Goal: Task Accomplishment & Management: Complete application form

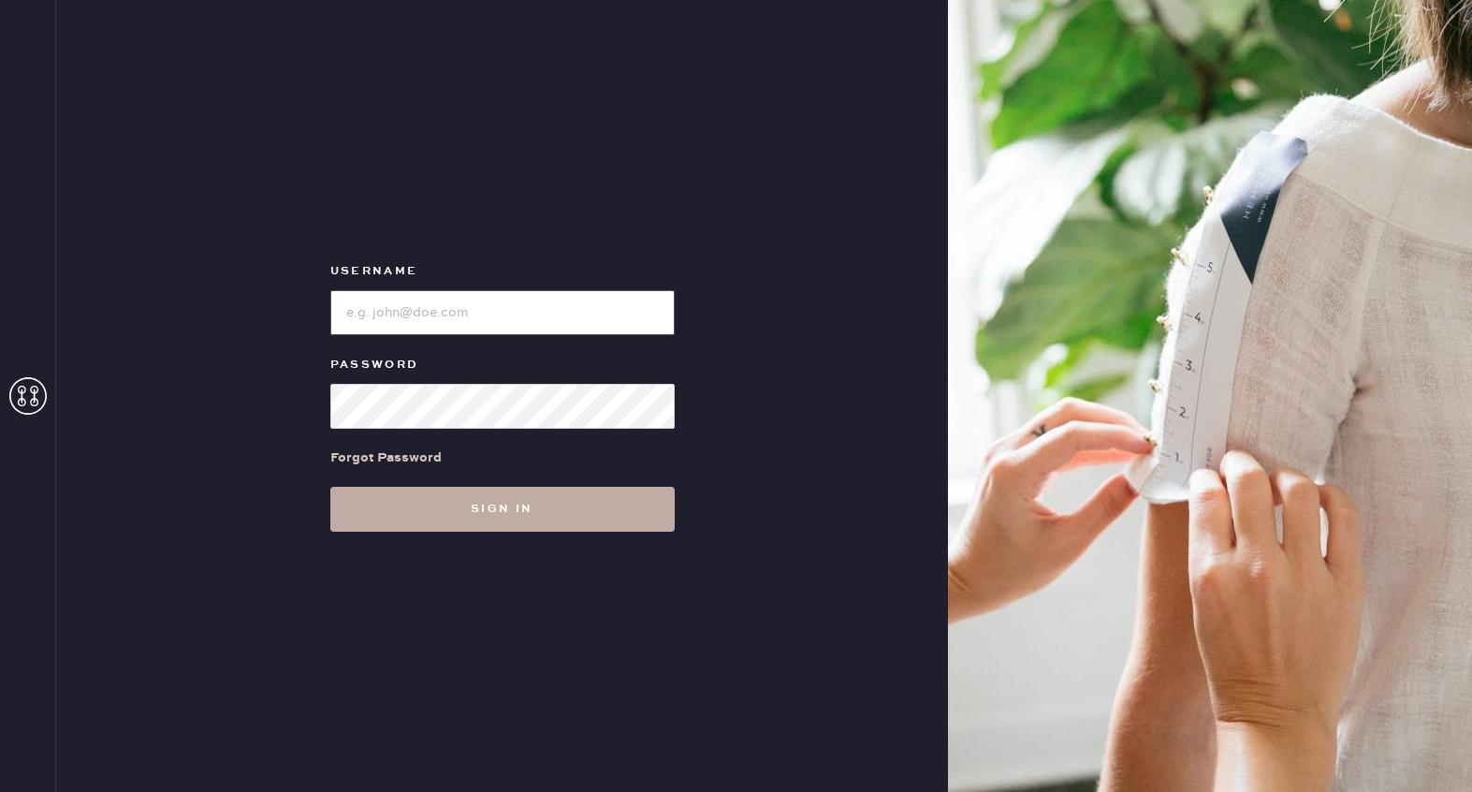
type input "[EMAIL_ADDRESS][DOMAIN_NAME]"
click at [481, 503] on button "Sign in" at bounding box center [502, 509] width 344 height 45
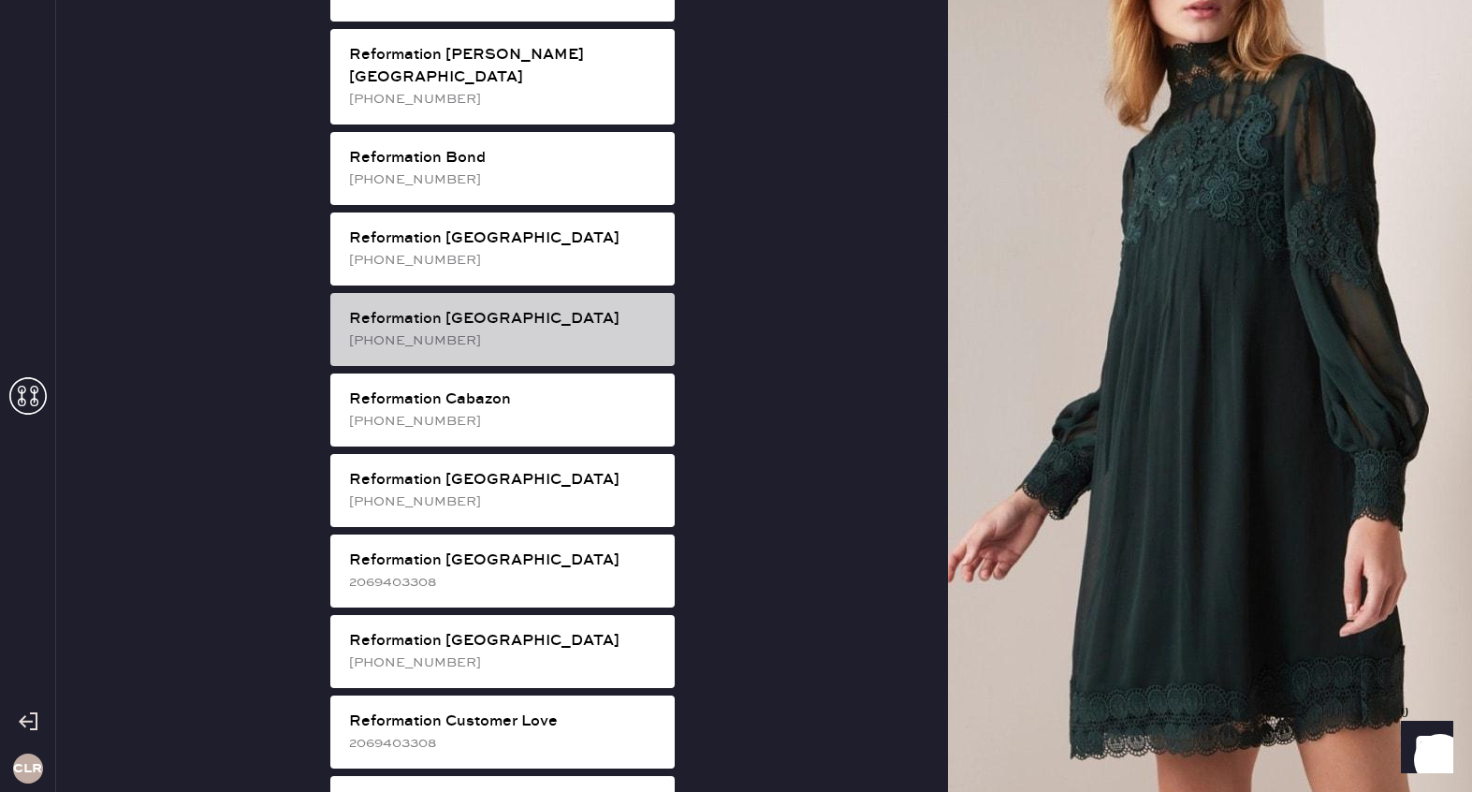
scroll to position [345, 0]
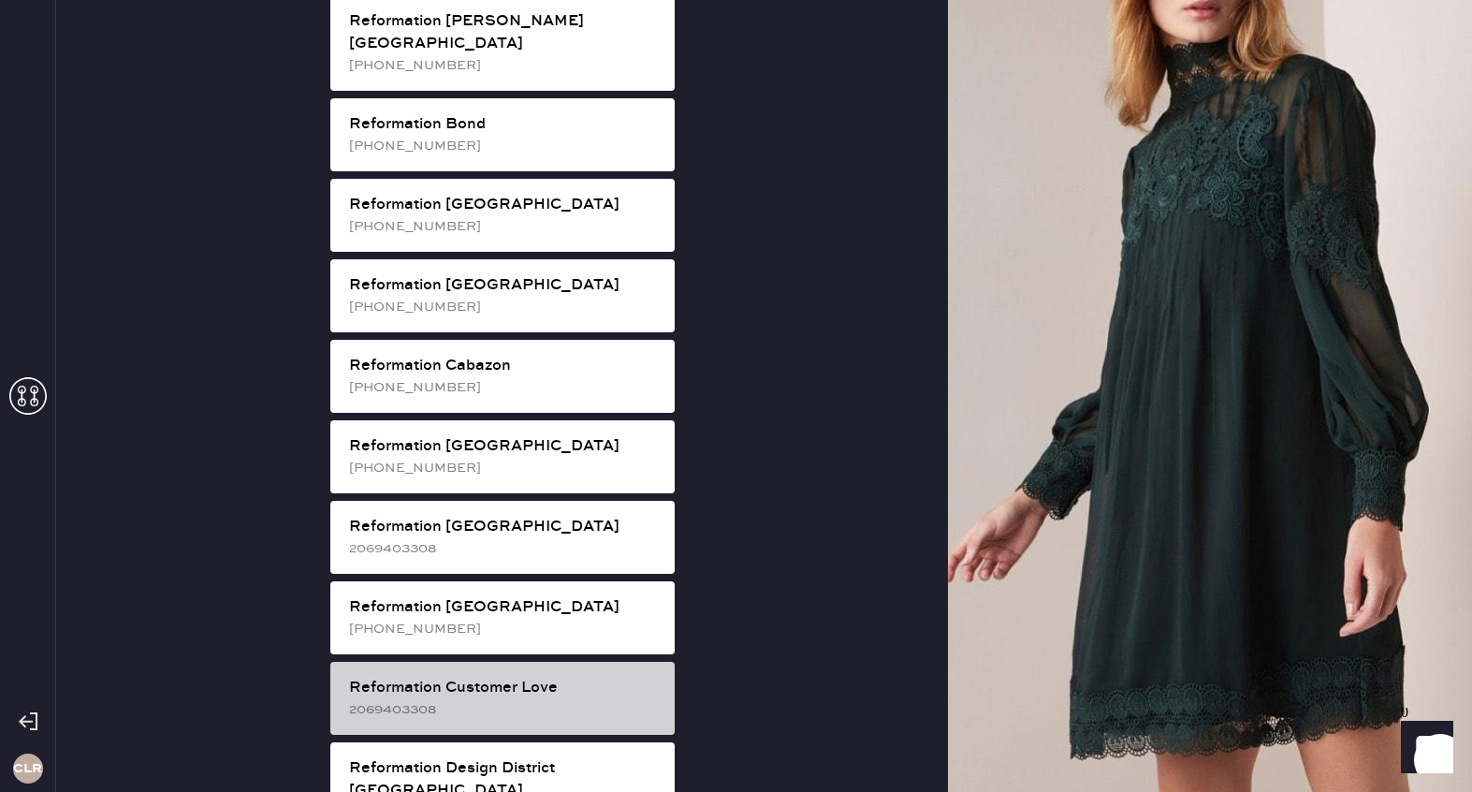
click at [525, 699] on div "2069403308" at bounding box center [504, 709] width 311 height 21
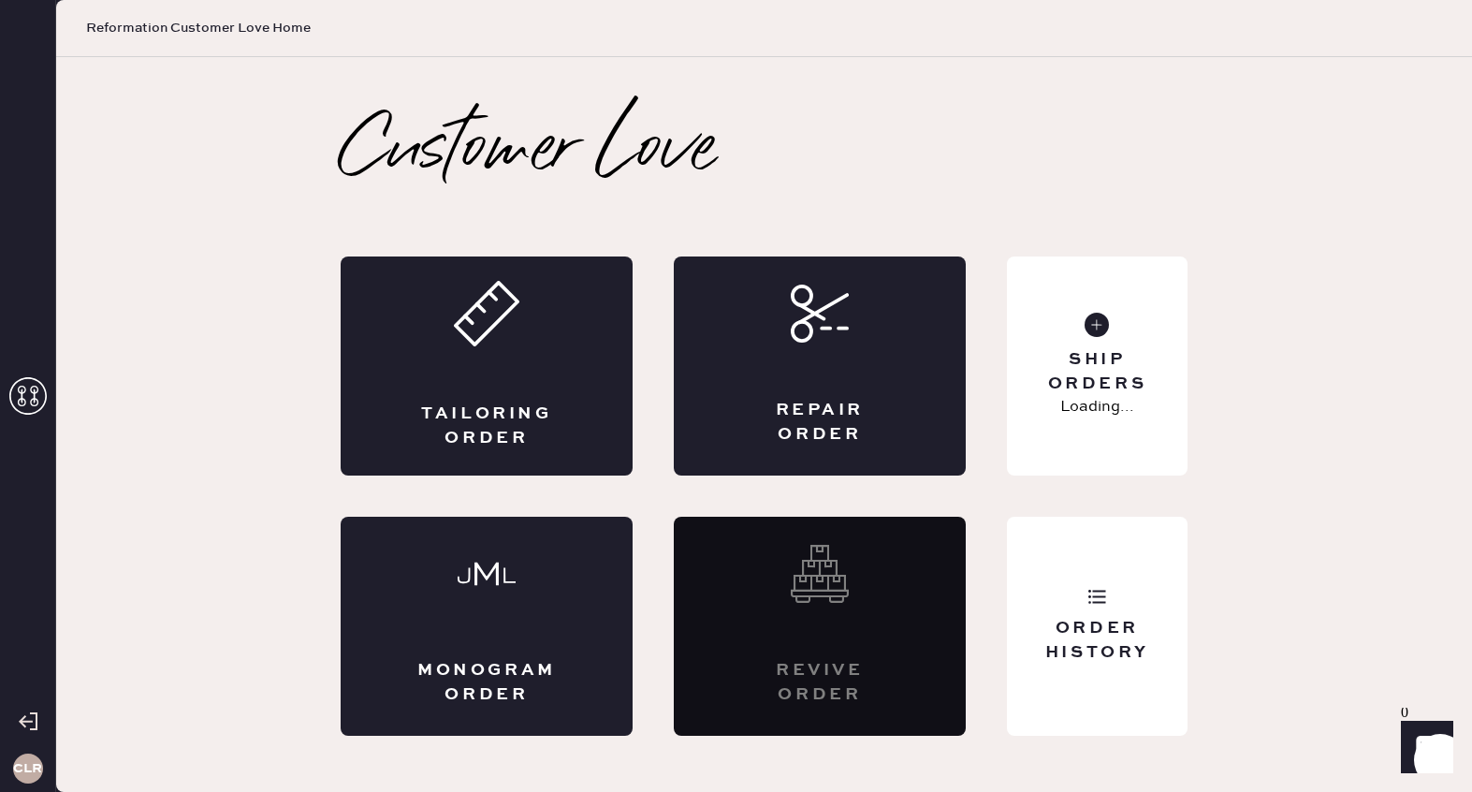
scroll to position [0, 0]
click at [822, 387] on div "Repair Order" at bounding box center [820, 365] width 292 height 219
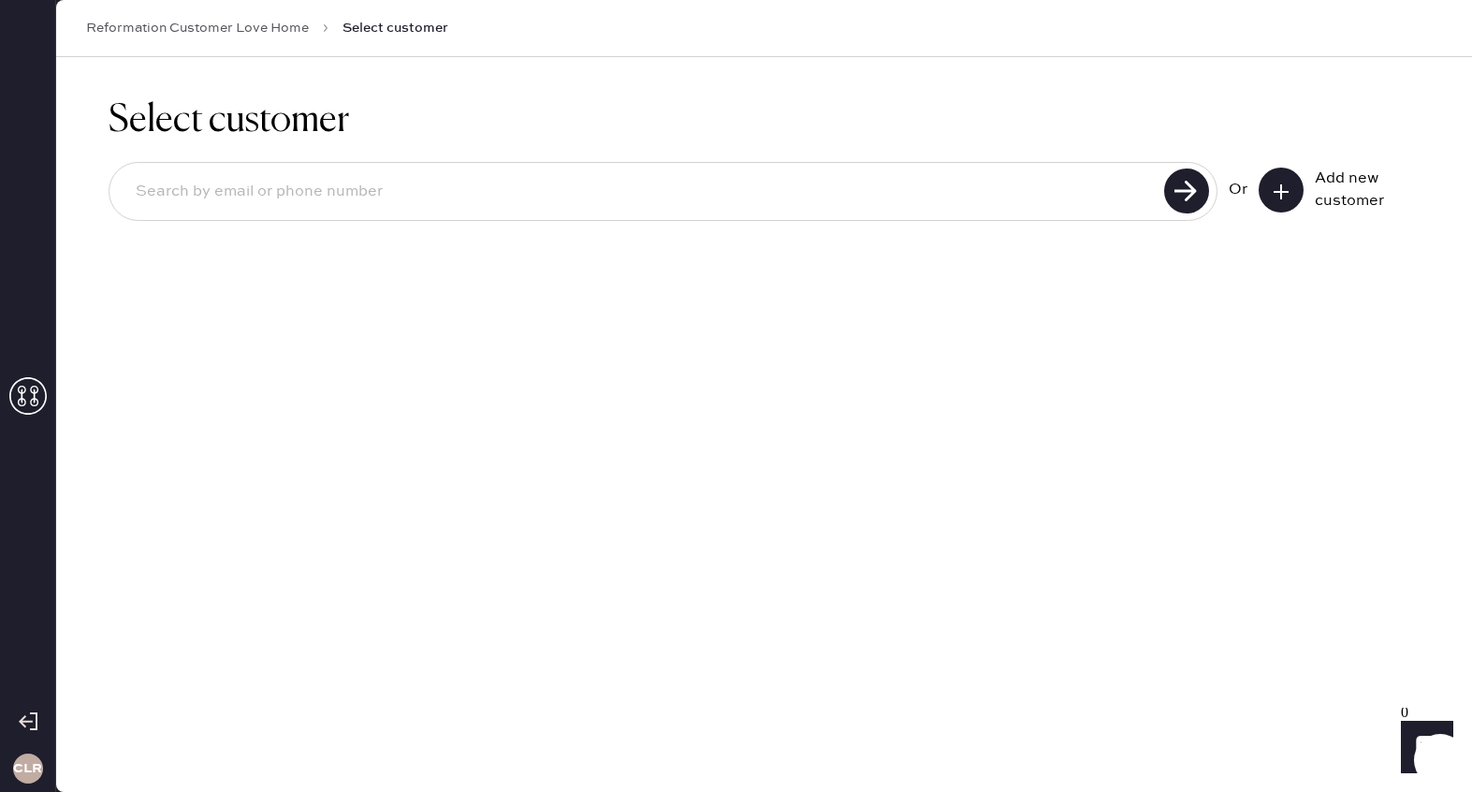
click at [541, 178] on input at bounding box center [640, 191] width 1038 height 43
paste input "[EMAIL_ADDRESS][DOMAIN_NAME]"
type input "[EMAIL_ADDRESS][DOMAIN_NAME]"
click at [1186, 191] on use at bounding box center [1186, 190] width 45 height 45
click at [1289, 194] on icon at bounding box center [1281, 191] width 19 height 19
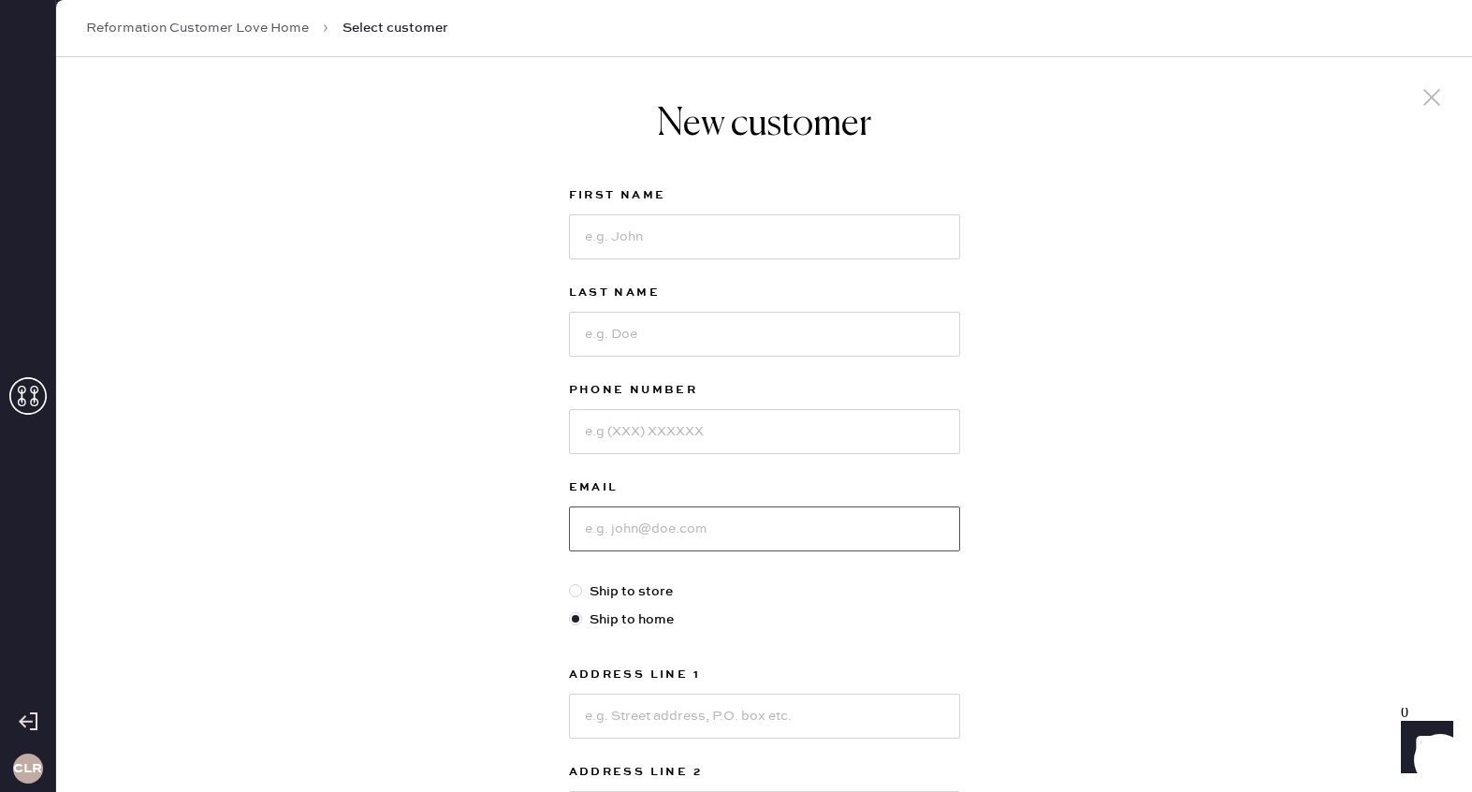
click at [666, 542] on input at bounding box center [764, 528] width 391 height 45
paste input "[EMAIL_ADDRESS][DOMAIN_NAME]"
type input "[EMAIL_ADDRESS][DOMAIN_NAME]"
click at [677, 240] on input at bounding box center [764, 236] width 391 height 45
paste input "[PERSON_NAME]"
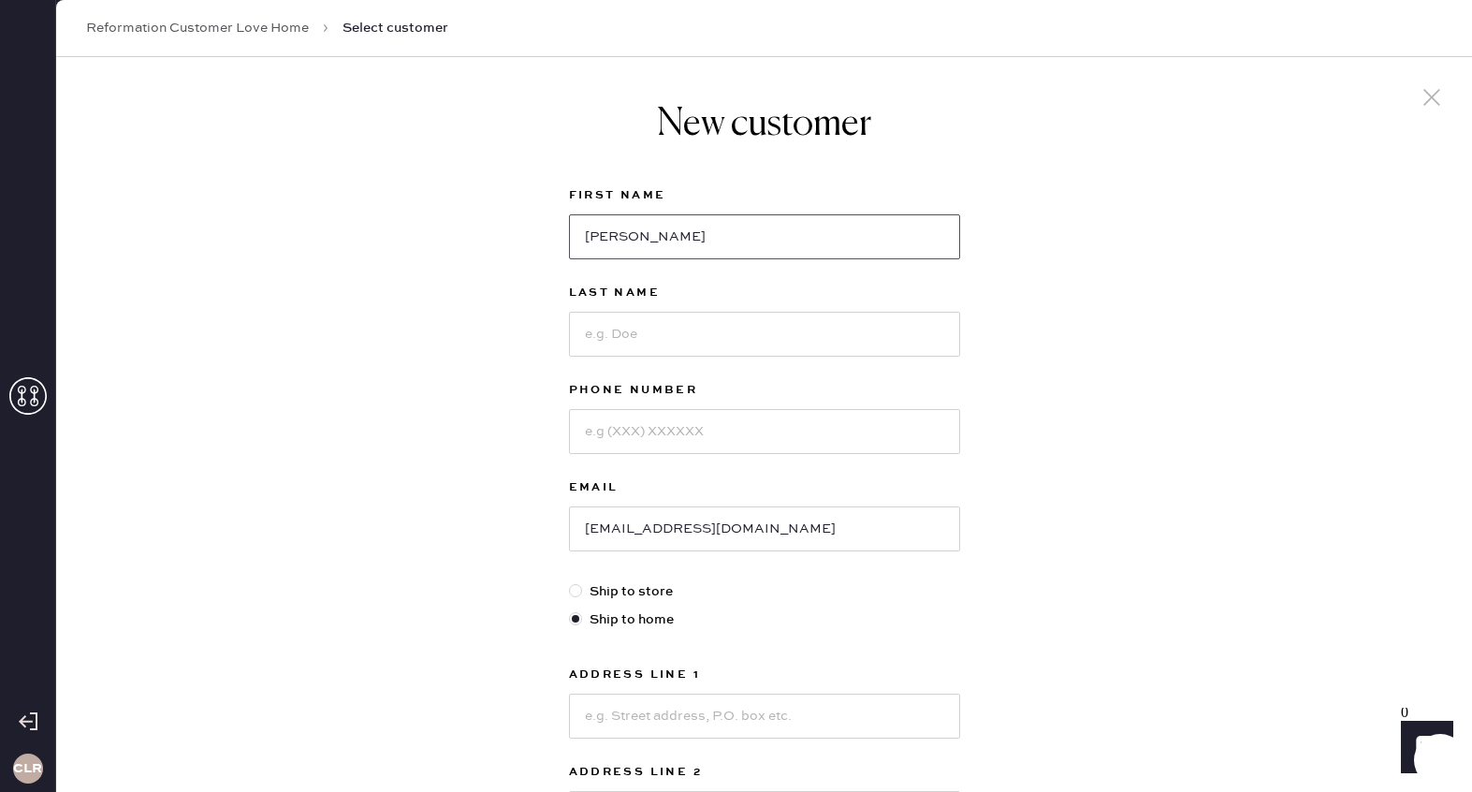
click at [652, 244] on input "[PERSON_NAME]" at bounding box center [764, 236] width 391 height 45
click at [653, 244] on input "[PERSON_NAME]" at bounding box center [764, 236] width 391 height 45
type input "[PERSON_NAME]"
click at [649, 328] on input at bounding box center [764, 334] width 391 height 45
paste input "[PERSON_NAME]"
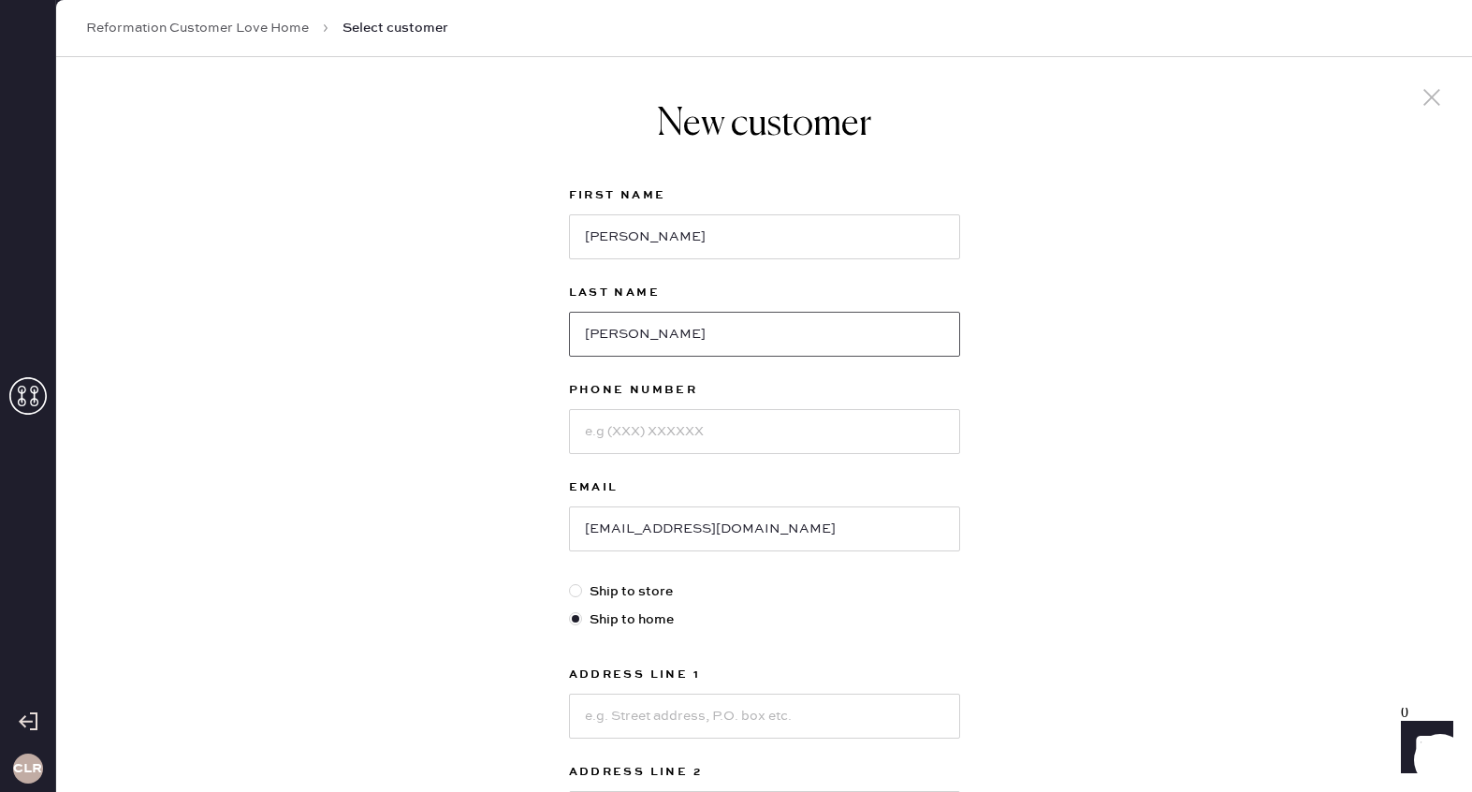
type input "[PERSON_NAME]"
click at [666, 433] on input at bounding box center [764, 431] width 391 height 45
paste input "[PHONE_NUMBER]"
type input "[PHONE_NUMBER]"
click at [676, 727] on input at bounding box center [764, 715] width 391 height 45
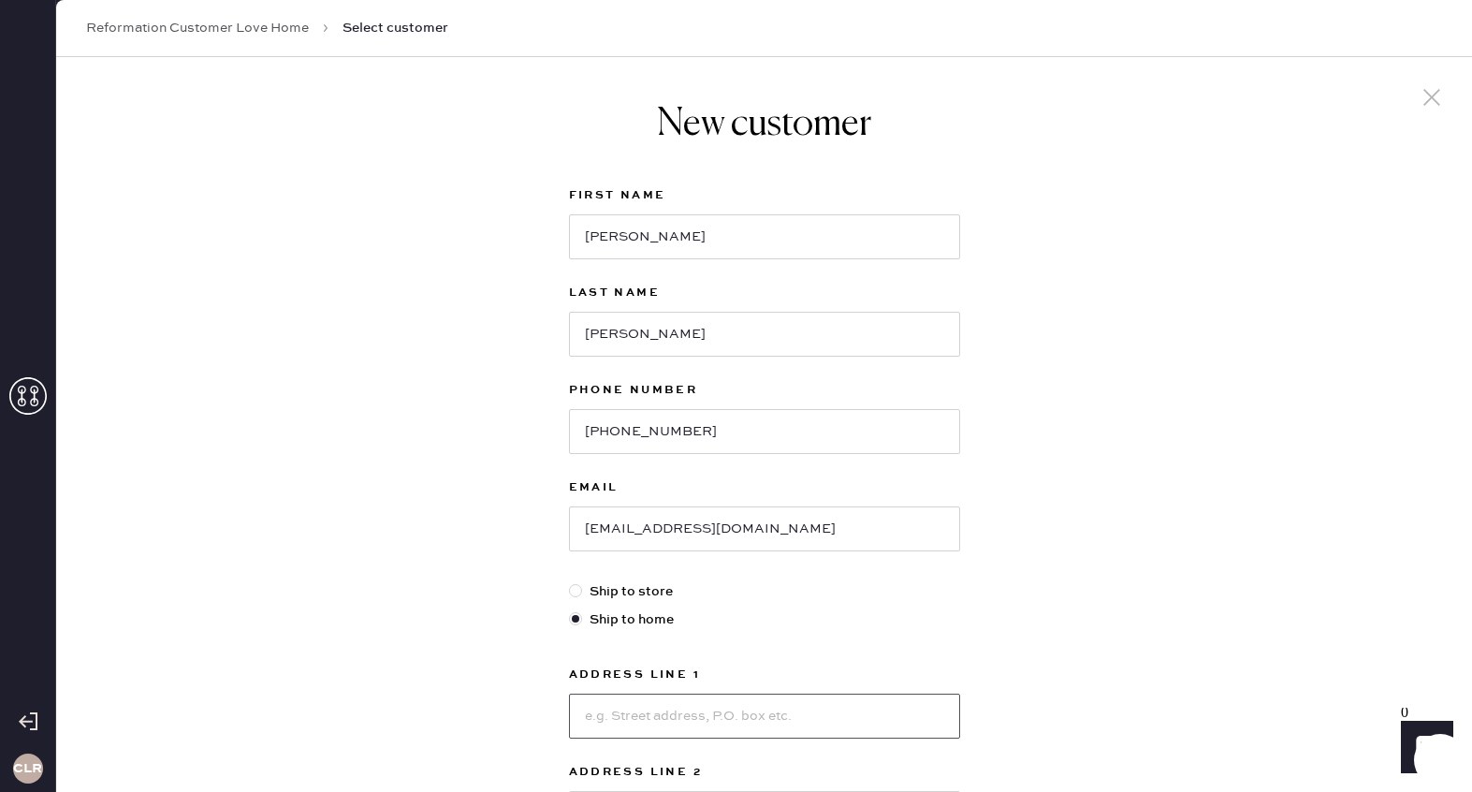
paste input "[STREET_ADDRESS]"
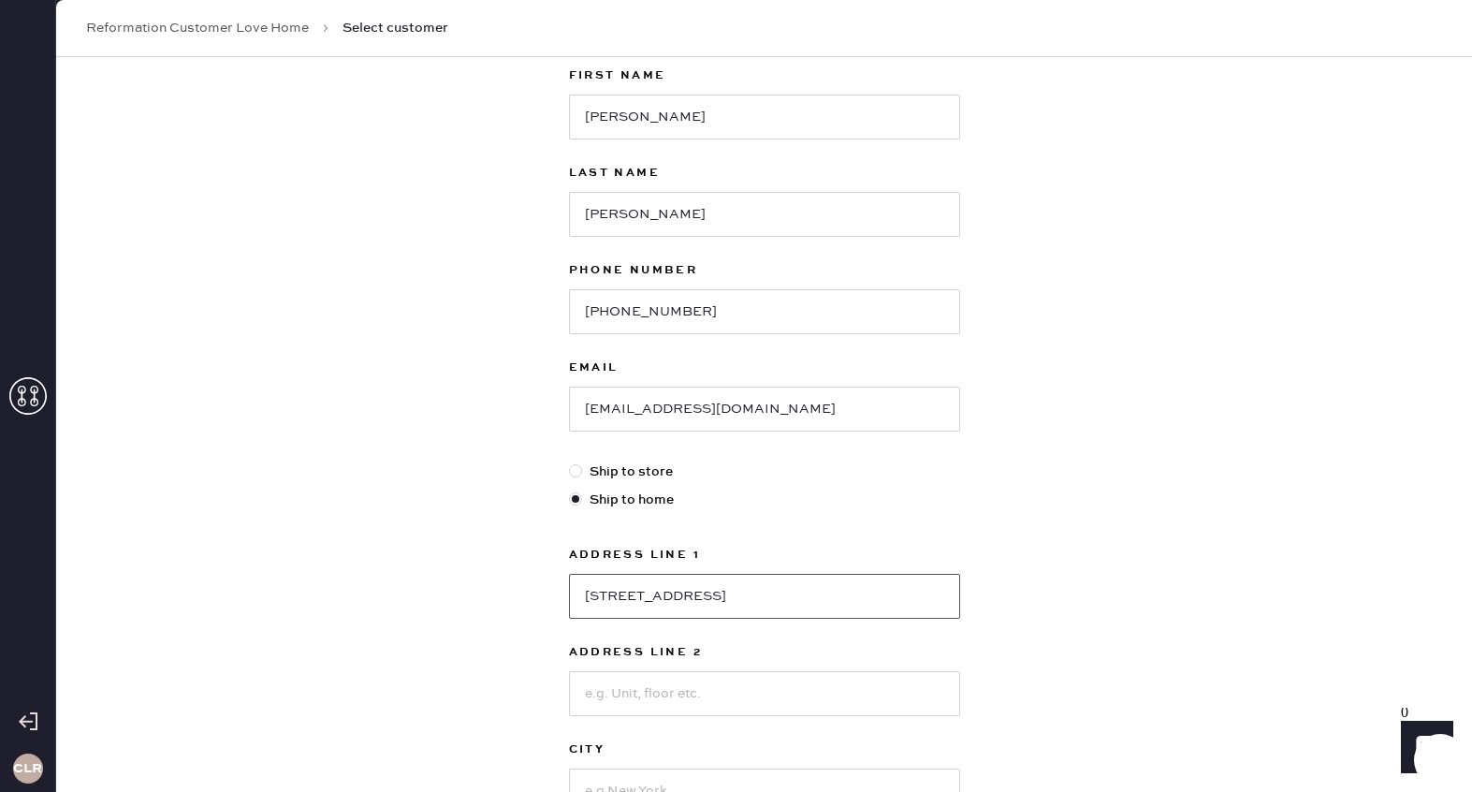
scroll to position [135, 0]
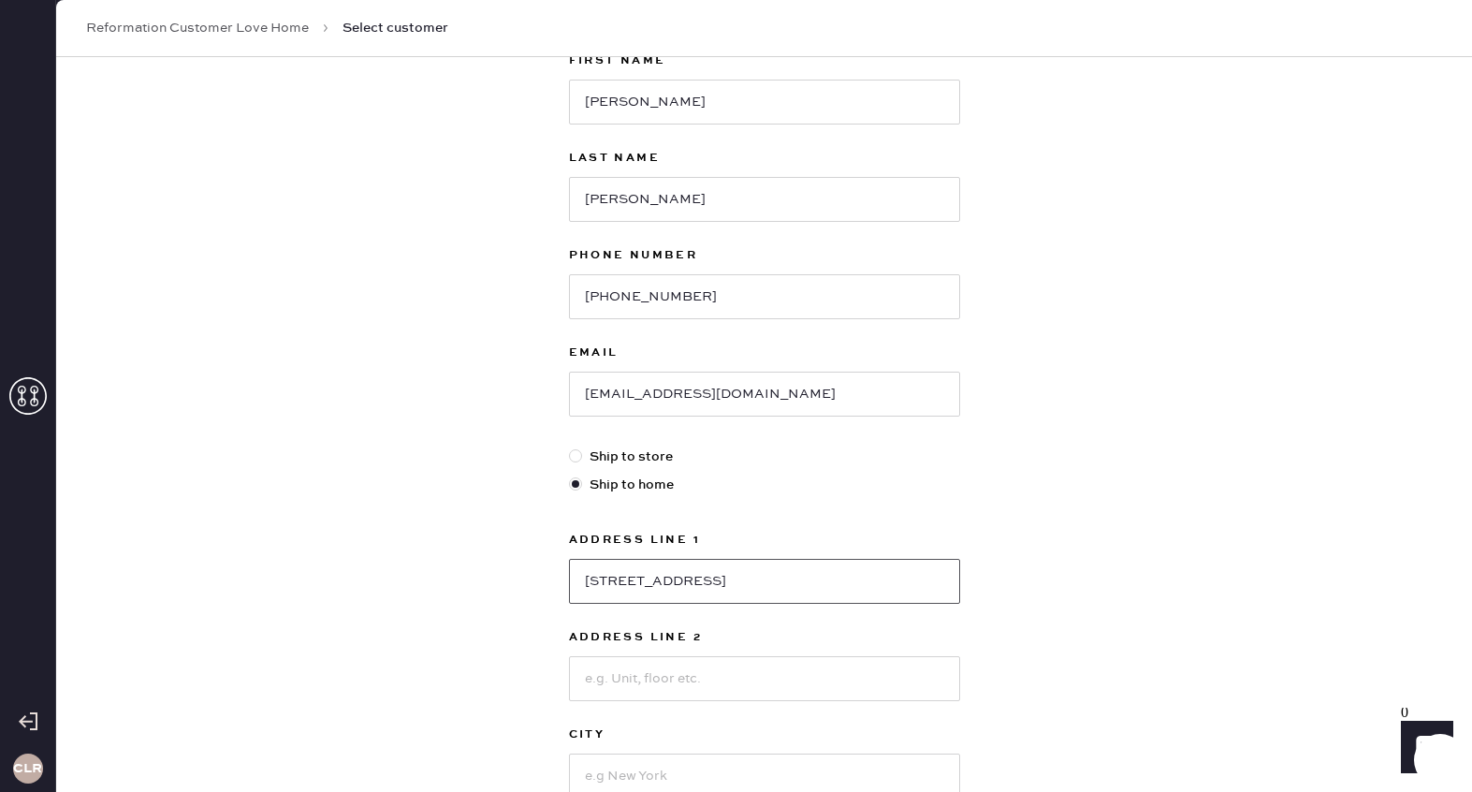
click at [769, 578] on input "[STREET_ADDRESS]" at bounding box center [764, 581] width 391 height 45
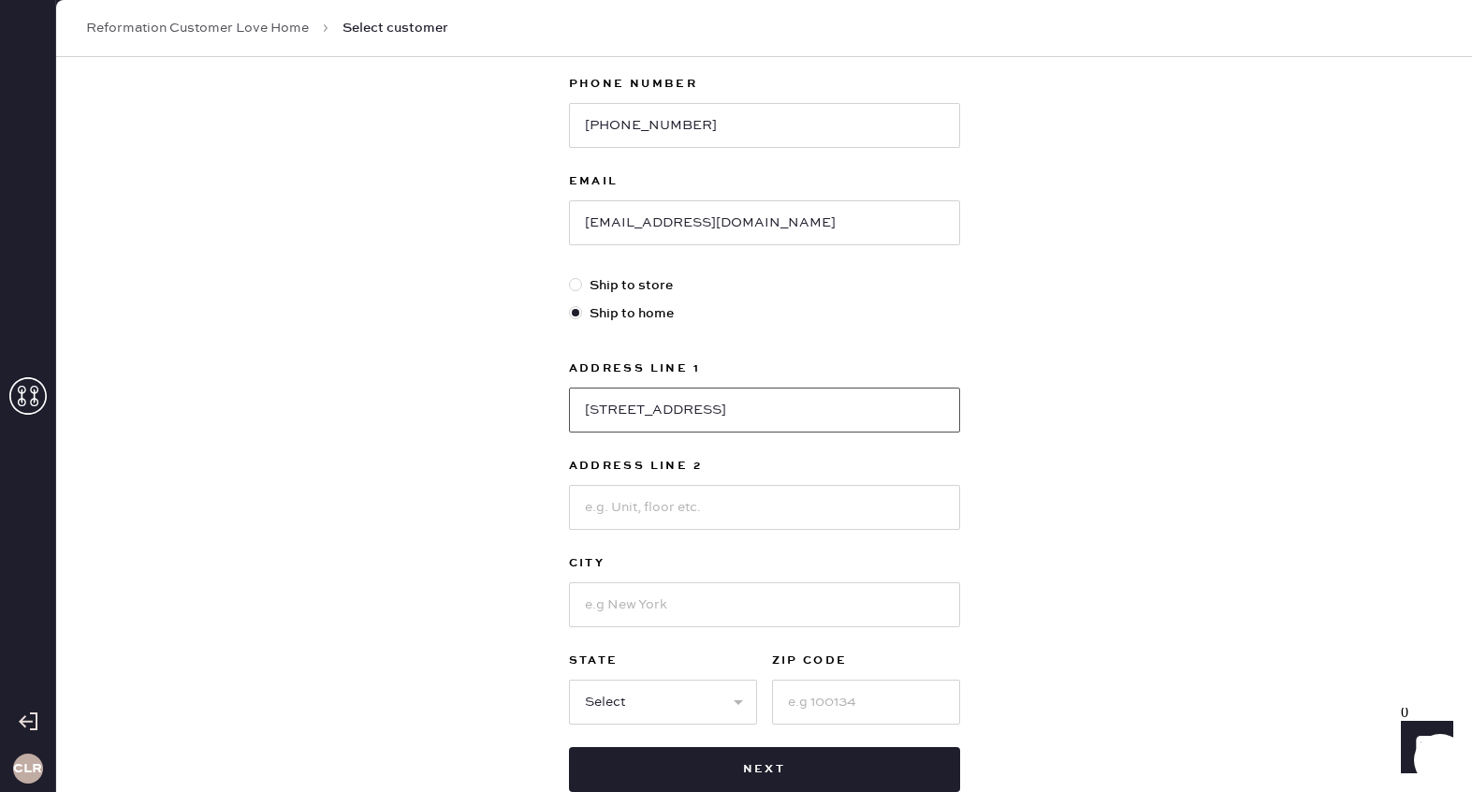
type input "[STREET_ADDRESS]"
click at [718, 601] on input at bounding box center [764, 604] width 391 height 45
paste input "[GEOGRAPHIC_DATA]"
type input "[GEOGRAPHIC_DATA]"
click at [662, 696] on select "Select AK AL AR AZ CA CO CT [GEOGRAPHIC_DATA] DE FL [GEOGRAPHIC_DATA] HI [GEOGR…" at bounding box center [663, 701] width 188 height 45
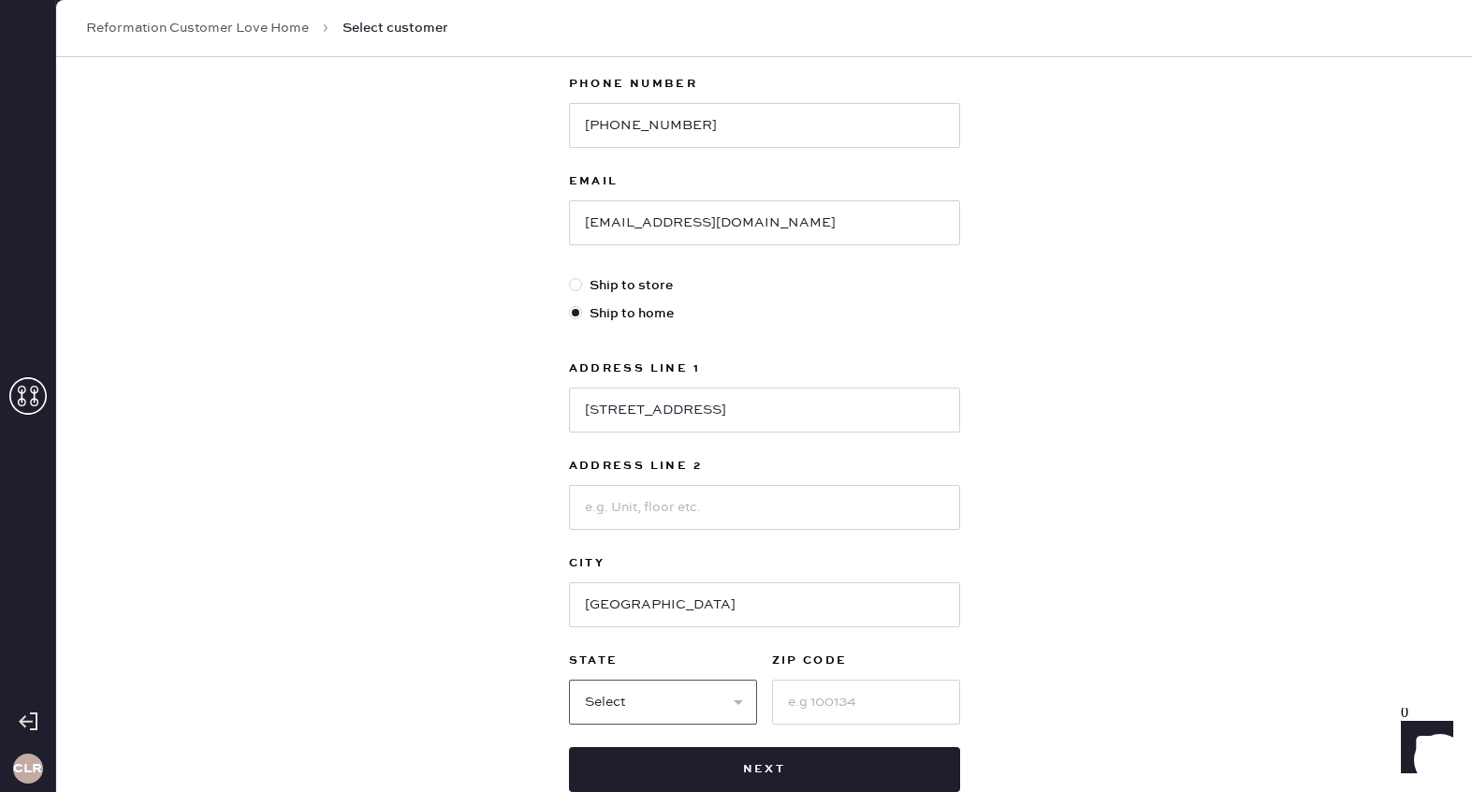
select select "[GEOGRAPHIC_DATA]"
click at [569, 679] on select "Select AK AL AR AZ CA CO CT [GEOGRAPHIC_DATA] DE FL [GEOGRAPHIC_DATA] HI [GEOGR…" at bounding box center [663, 701] width 188 height 45
click at [788, 401] on input "[STREET_ADDRESS]" at bounding box center [764, 409] width 391 height 45
click at [829, 706] on input at bounding box center [866, 701] width 188 height 45
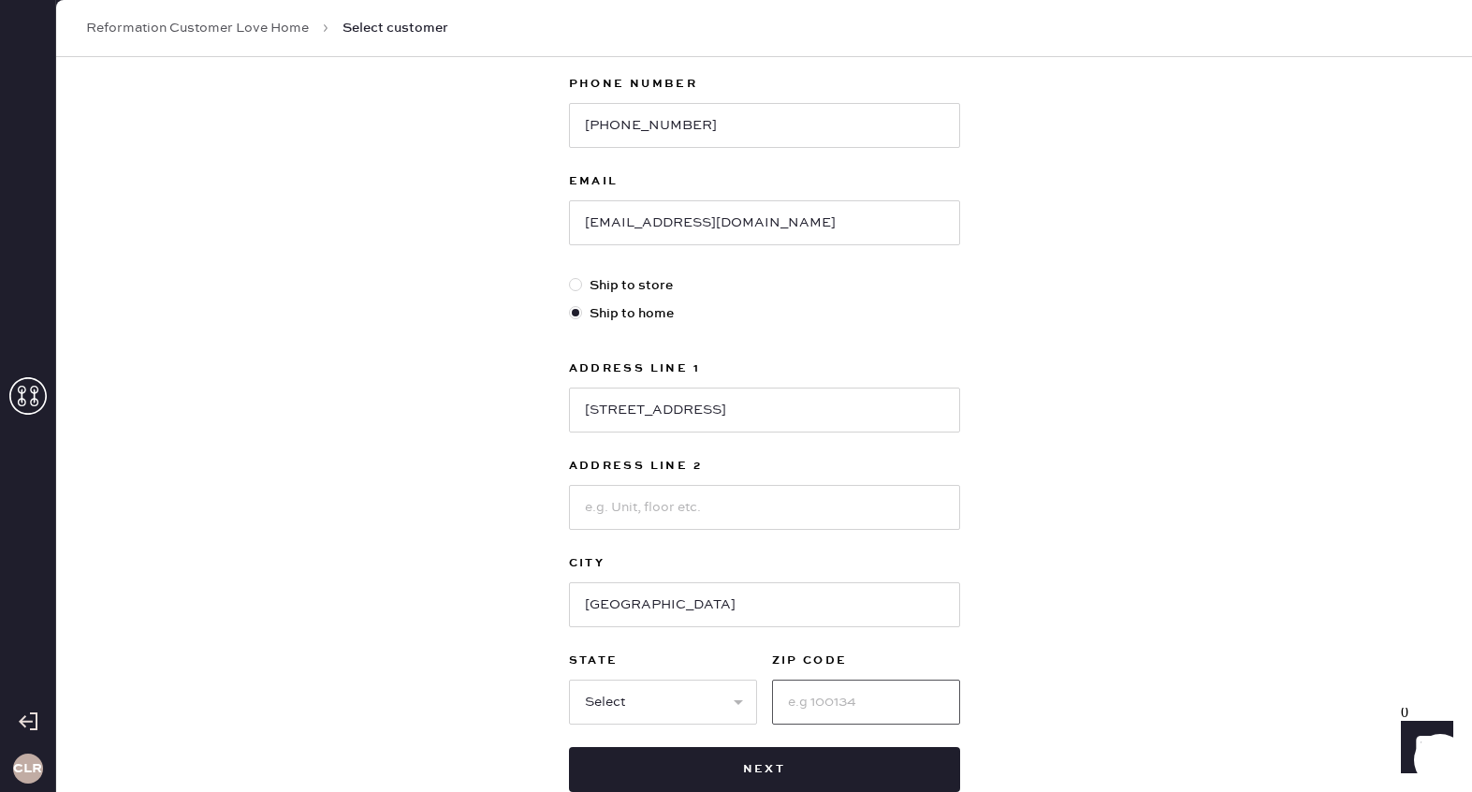
paste input "77055"
type input "77055"
drag, startPoint x: 731, startPoint y: 411, endPoint x: 841, endPoint y: 415, distance: 110.5
click at [828, 415] on input "[STREET_ADDRESS]" at bounding box center [764, 409] width 391 height 45
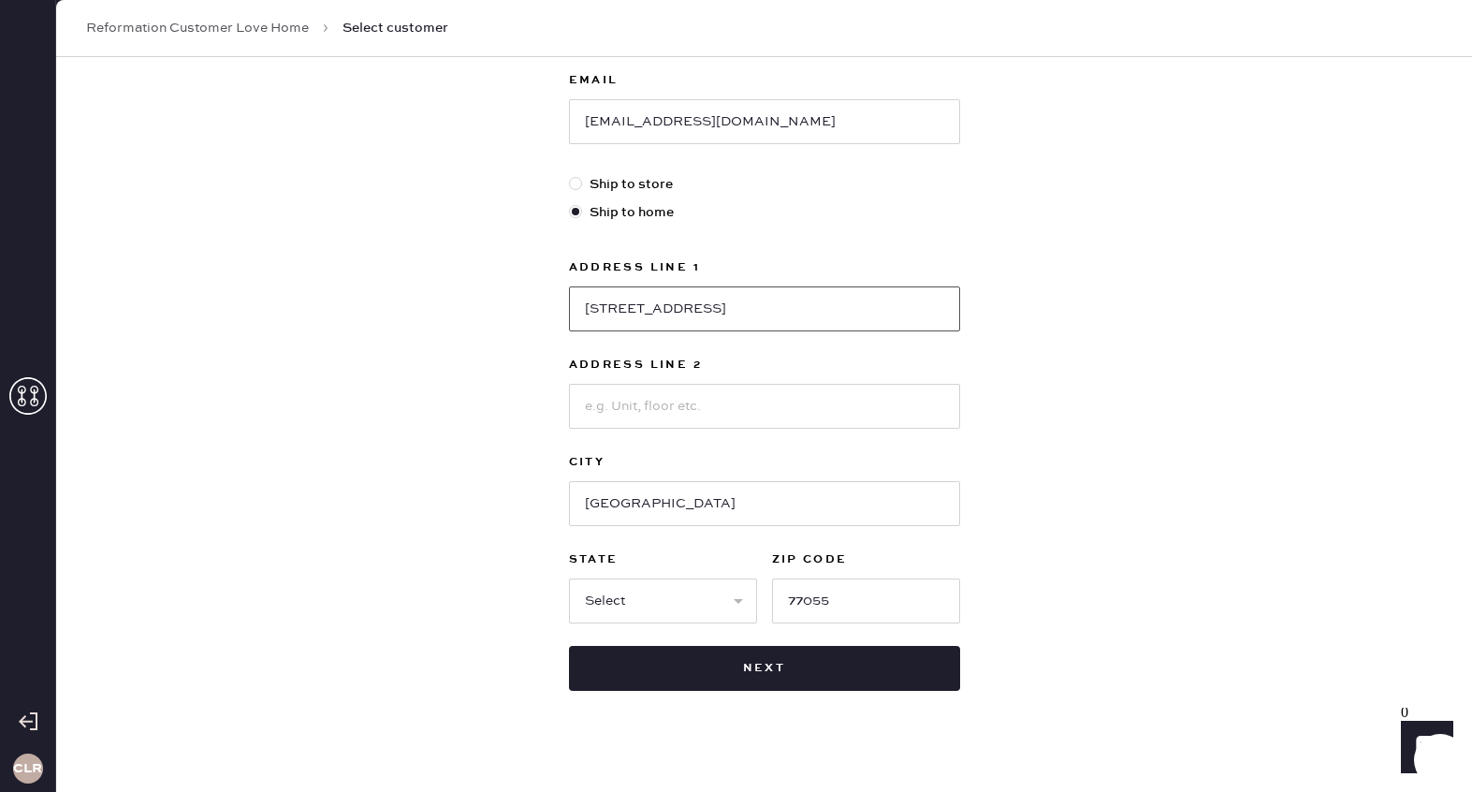
scroll to position [426, 0]
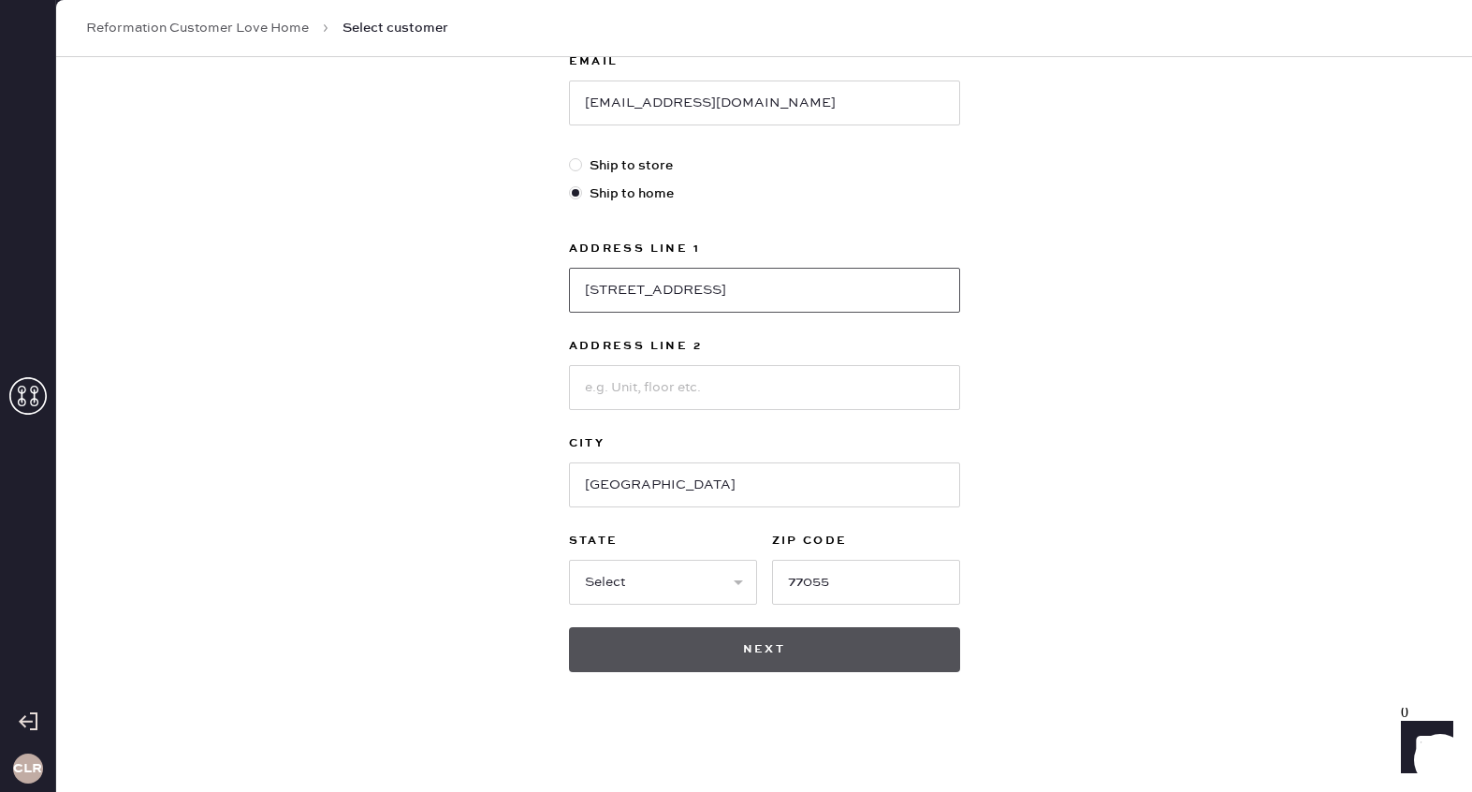
type input "[STREET_ADDRESS]"
click at [773, 659] on button "Next" at bounding box center [764, 649] width 391 height 45
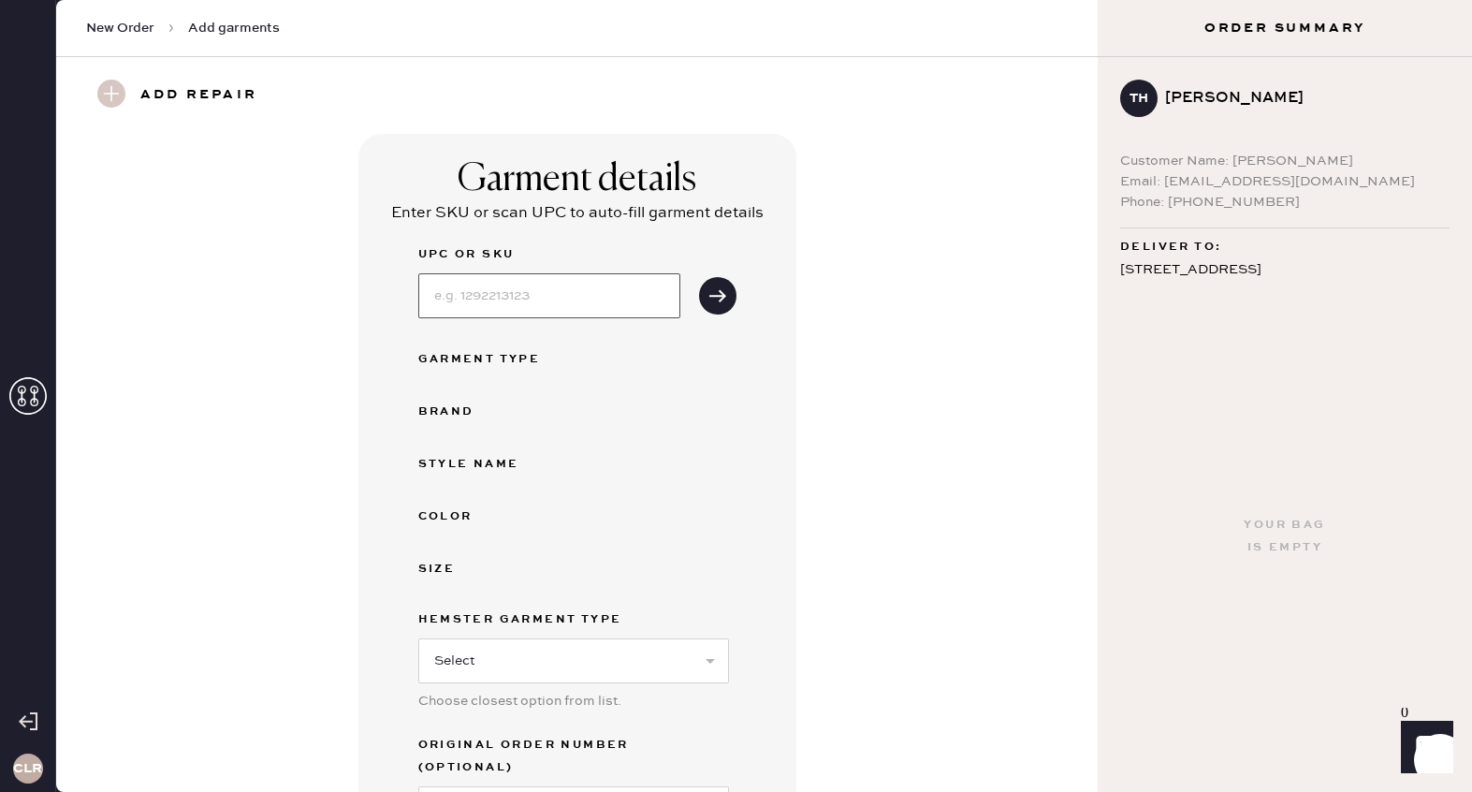
click at [628, 300] on input at bounding box center [549, 295] width 262 height 45
paste input "1315939WHT000"
type input "1315939WHT000"
click at [723, 298] on icon "submit" at bounding box center [717, 295] width 19 height 19
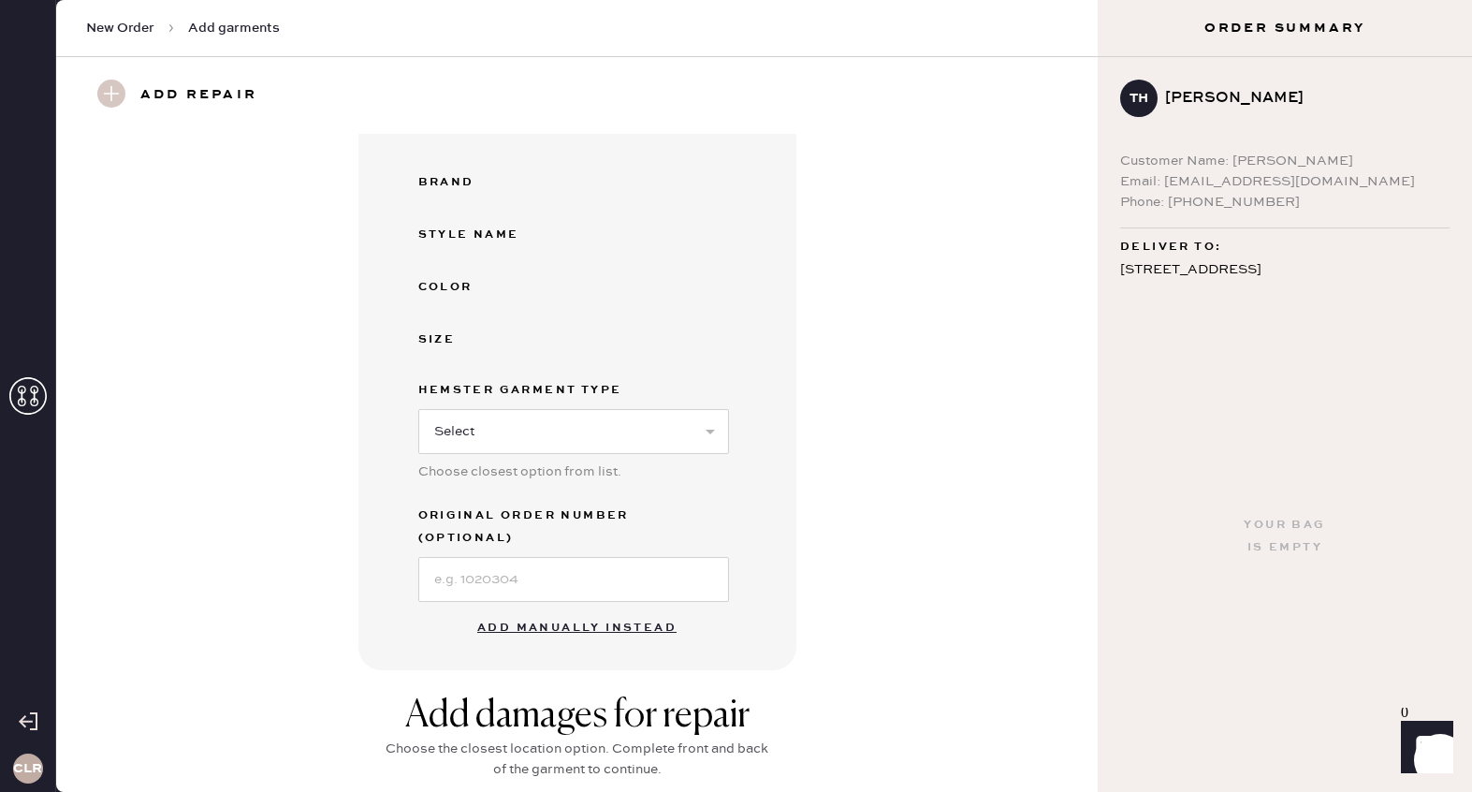
scroll to position [328, 0]
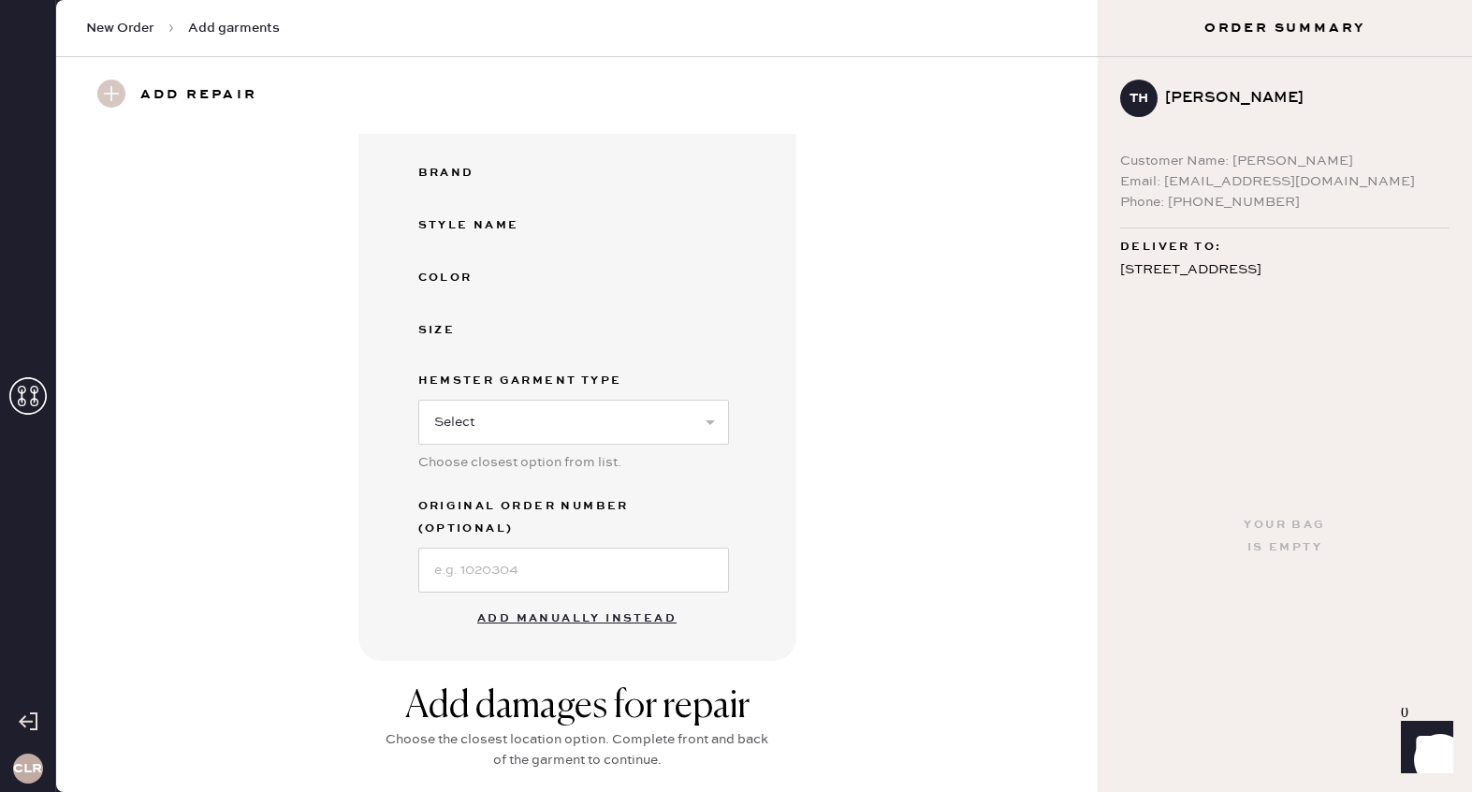
click at [554, 600] on button "Add manually instead" at bounding box center [577, 618] width 222 height 37
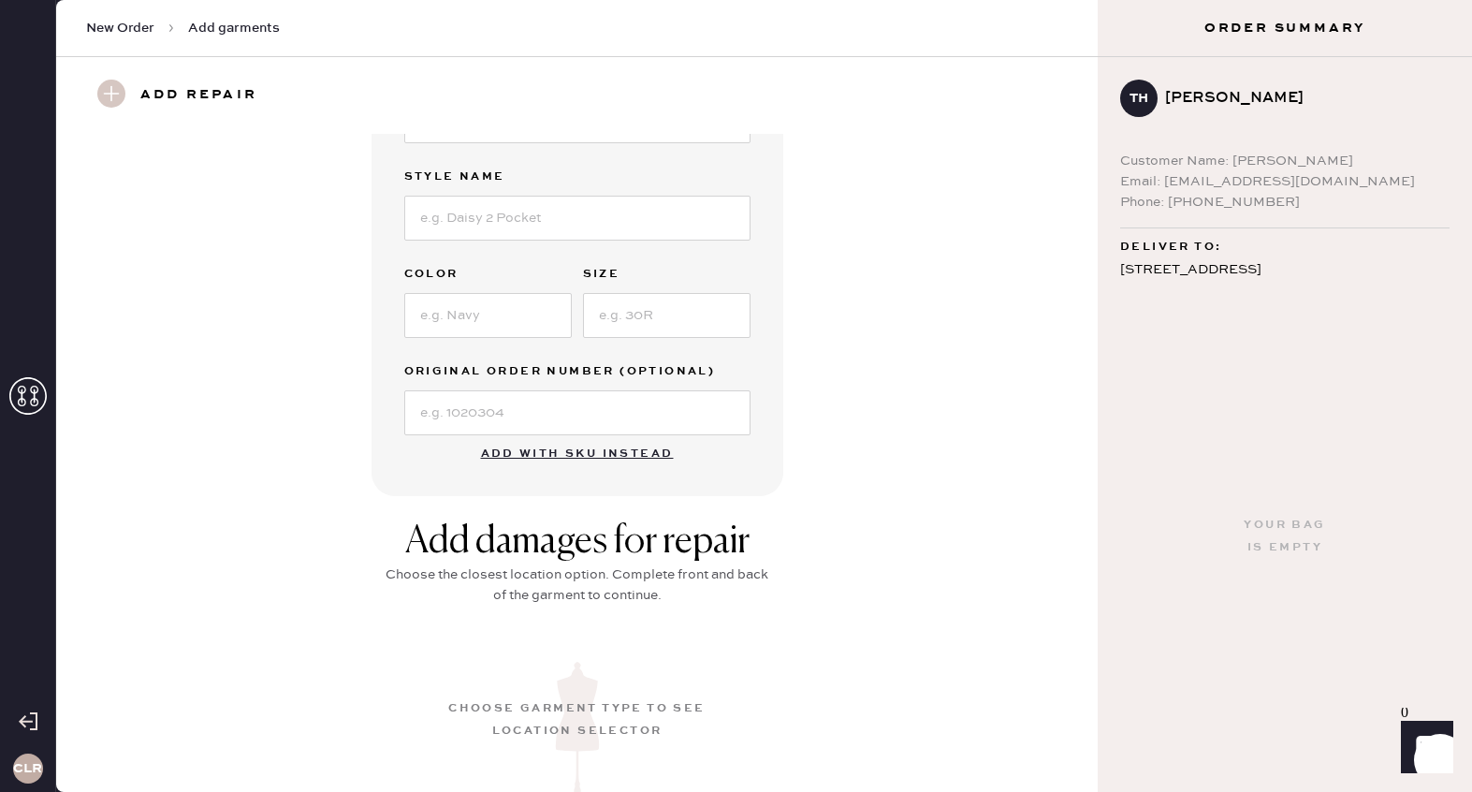
scroll to position [287, 0]
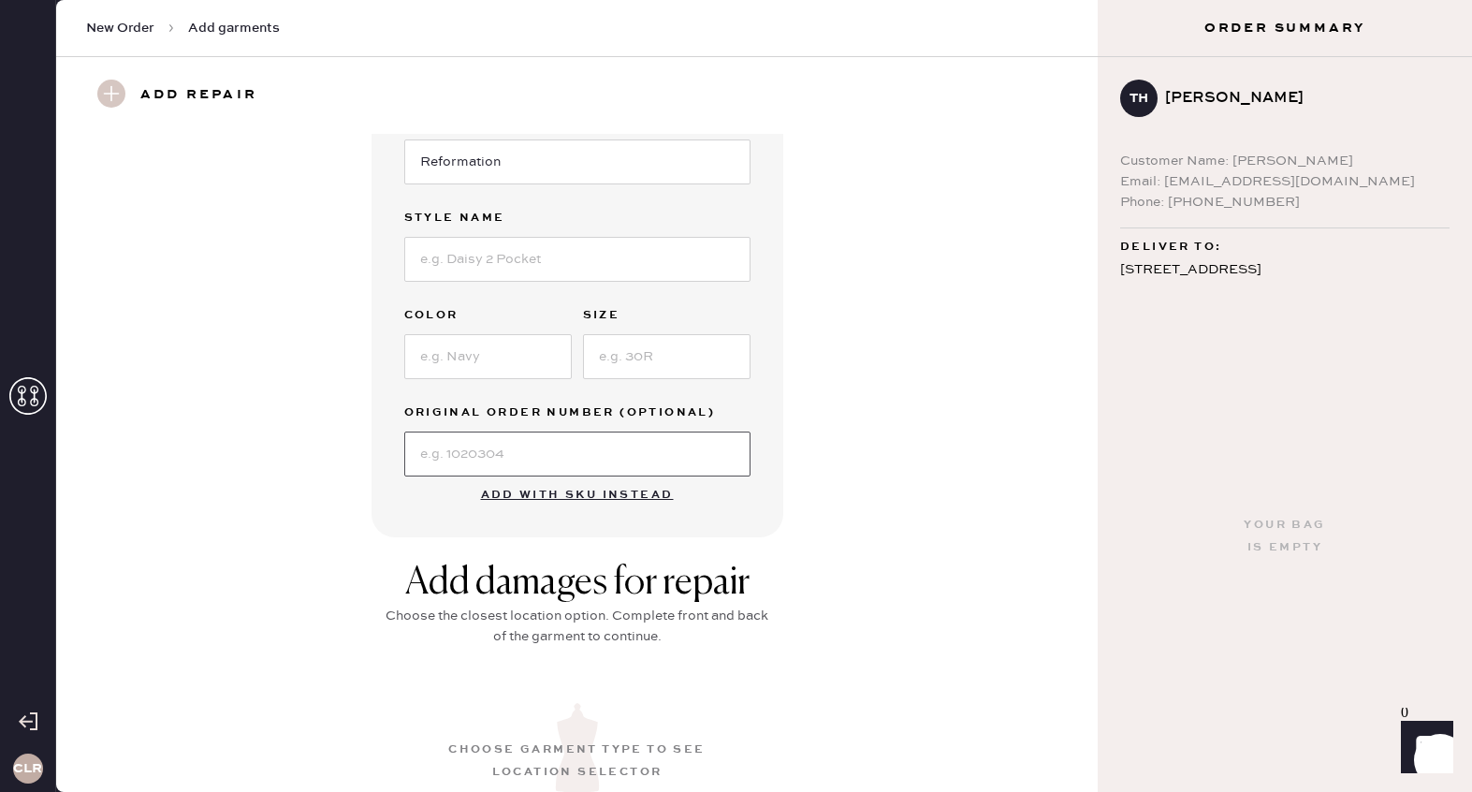
click at [518, 458] on input at bounding box center [577, 453] width 346 height 45
paste input "S27716324"
type input "S27716324"
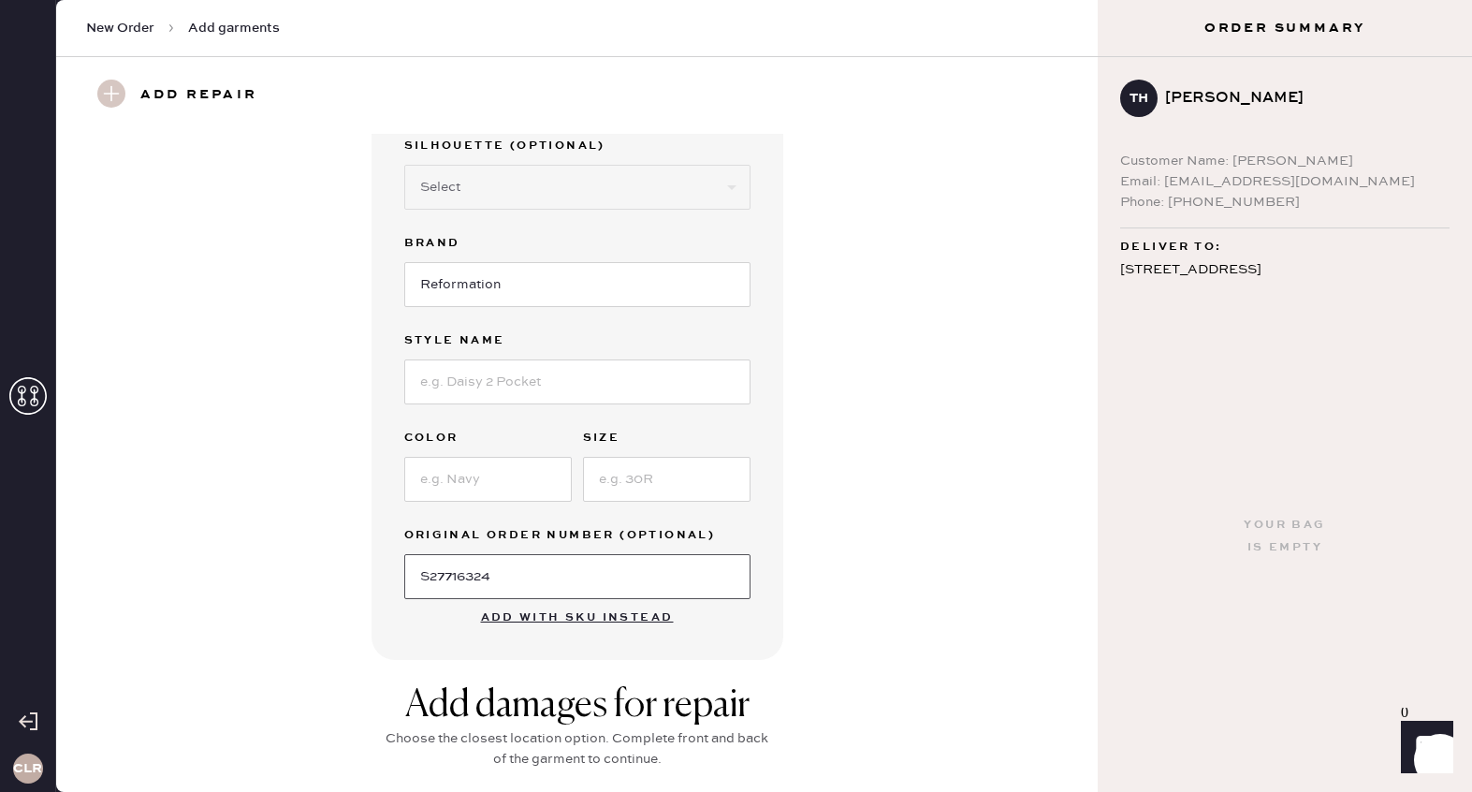
scroll to position [0, 0]
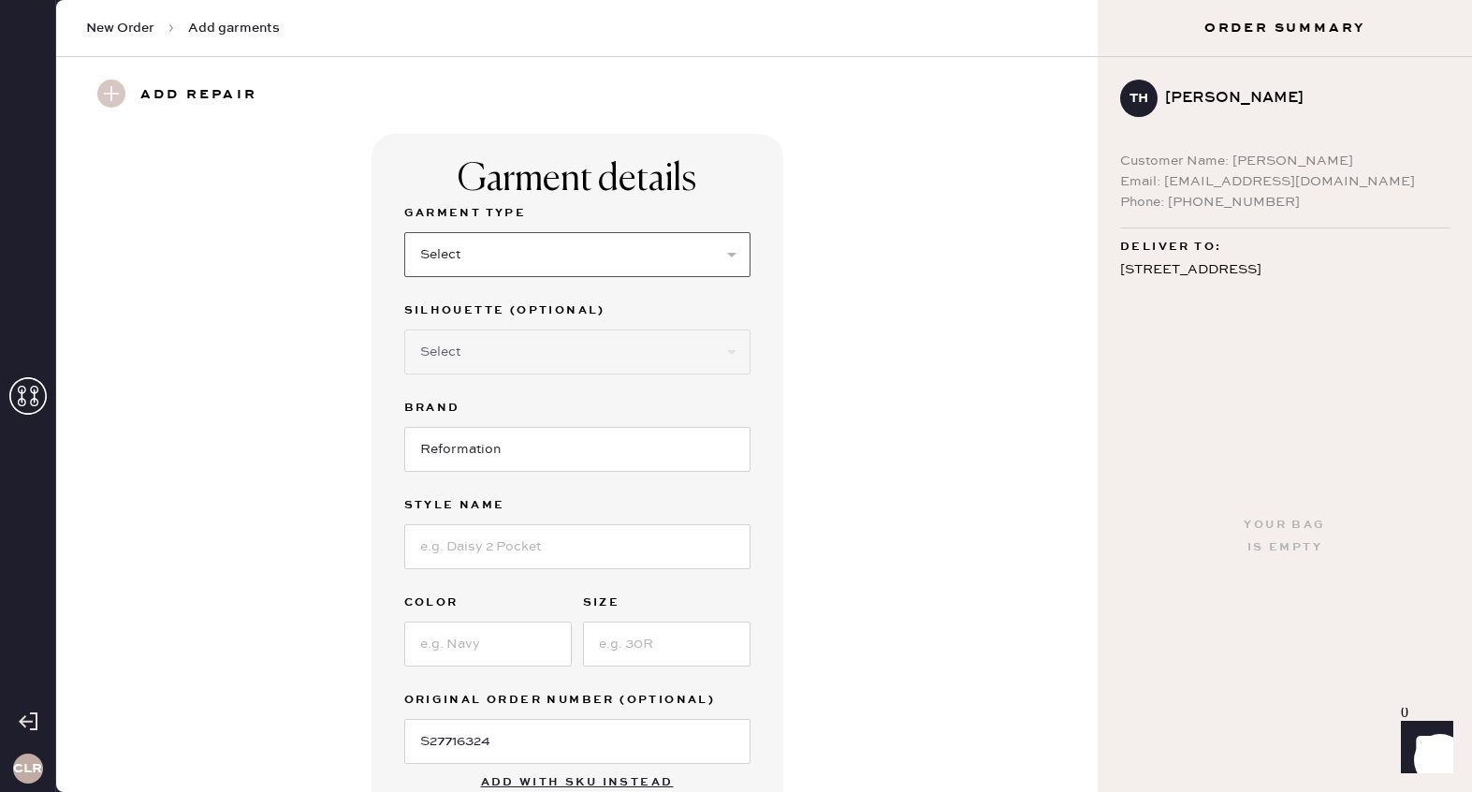
click at [547, 266] on select "Select Basic Skirt Jeans Leggings Pants Shorts Basic Sleeved Dress Basic Sleeve…" at bounding box center [577, 254] width 346 height 45
select select "31"
click at [404, 232] on select "Select Basic Skirt Jeans Leggings Pants Shorts Basic Sleeved Dress Basic Sleeve…" at bounding box center [577, 254] width 346 height 45
click at [493, 356] on select "Select Other" at bounding box center [577, 351] width 346 height 45
click at [477, 545] on input at bounding box center [577, 546] width 346 height 45
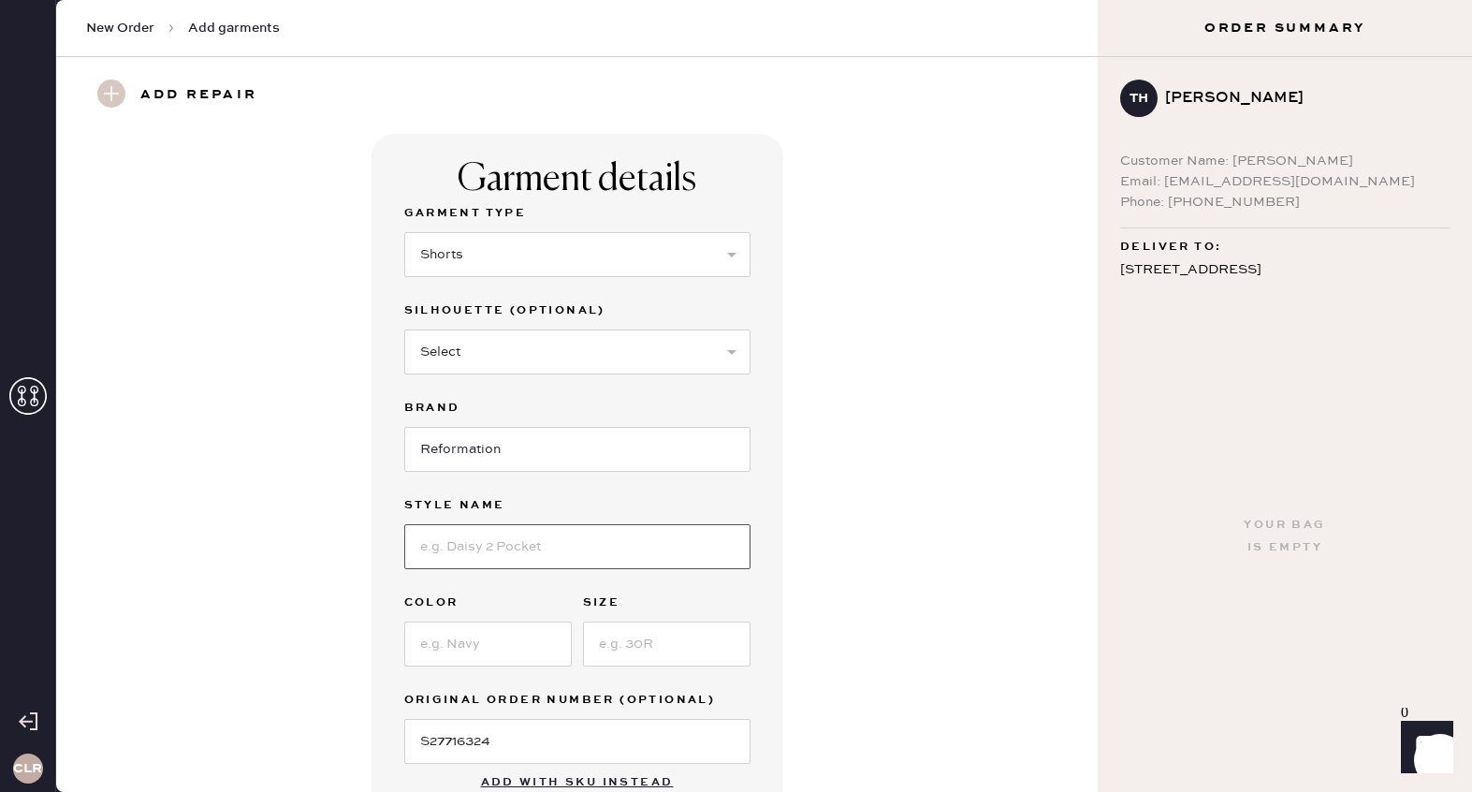
paste input "June Low Rise Linen Short"
type input "June Low Rise Linen Short"
click at [483, 646] on input at bounding box center [487, 643] width 167 height 45
type input "White"
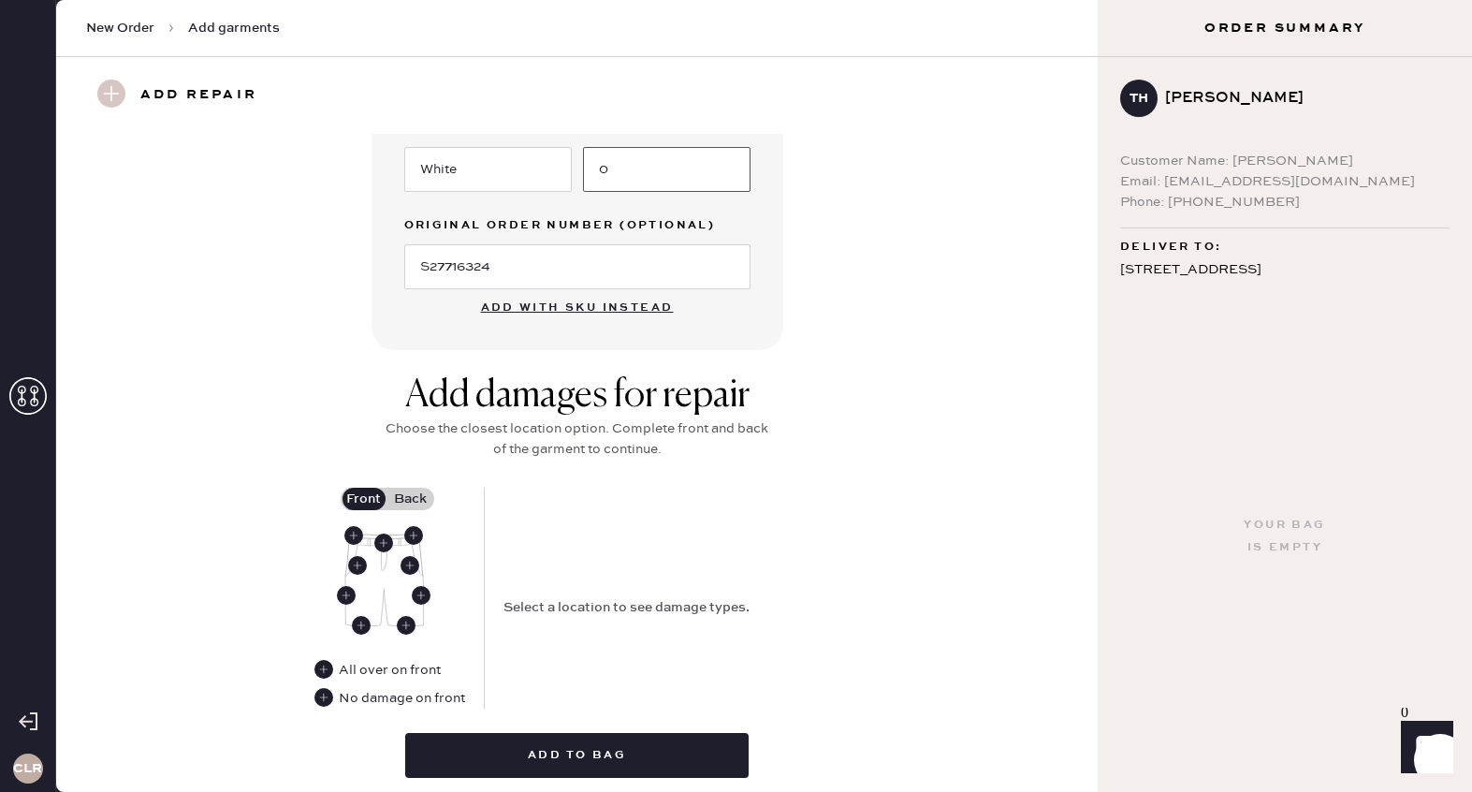
scroll to position [491, 0]
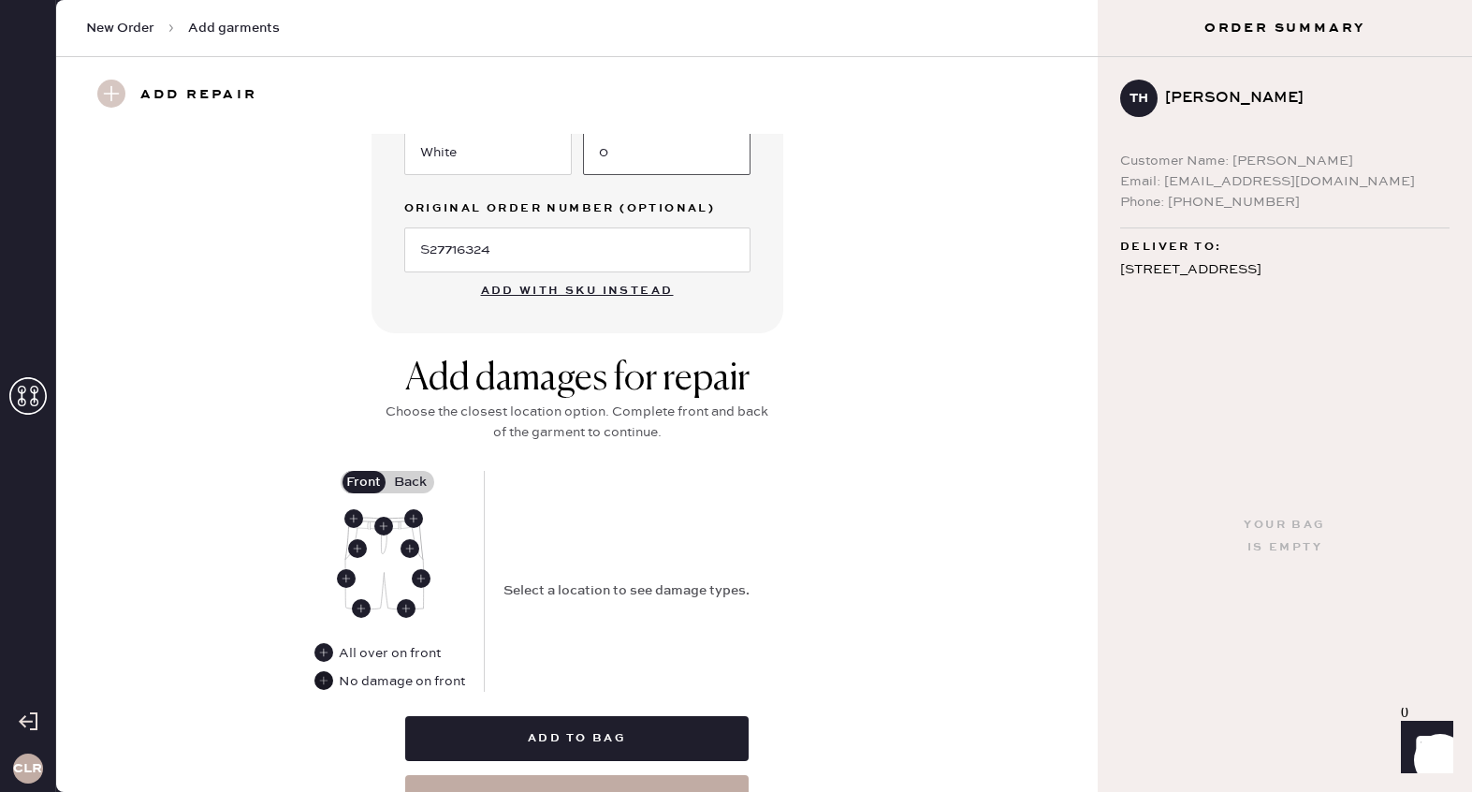
type input "0"
click at [325, 678] on use at bounding box center [323, 680] width 19 height 19
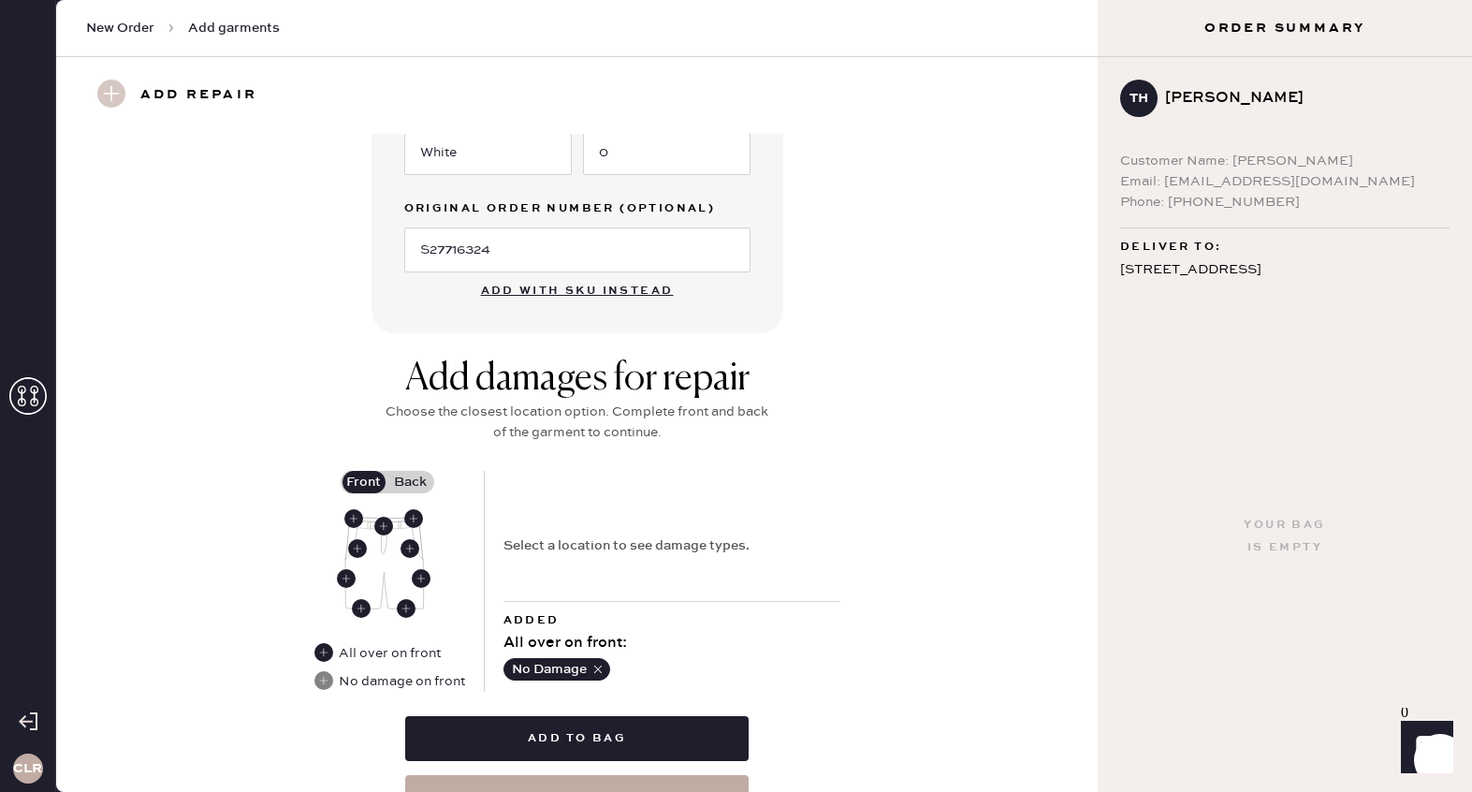
click at [415, 482] on label "Back" at bounding box center [410, 482] width 47 height 22
click at [411, 482] on input "Back" at bounding box center [411, 482] width 0 height 0
click at [383, 523] on use at bounding box center [383, 526] width 19 height 19
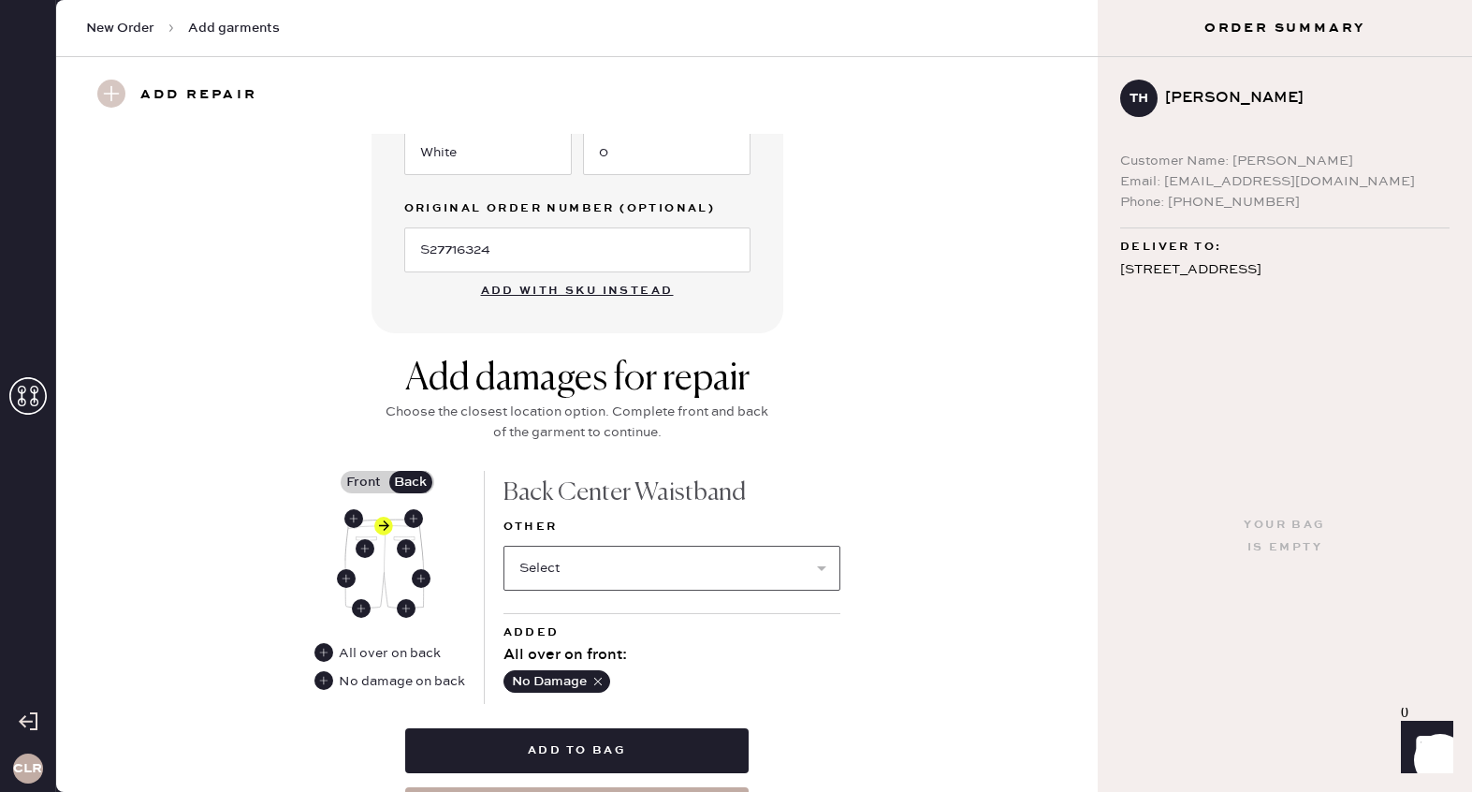
click at [548, 558] on select "Select Broken / Ripped Hem Broken Beads Broken Belt Loop Broken Button Broken E…" at bounding box center [671, 568] width 337 height 45
select select "1322"
click at [503, 546] on select "Select Broken / Ripped Hem Broken Beads Broken Belt Loop Broken Button Broken E…" at bounding box center [671, 568] width 337 height 45
select select
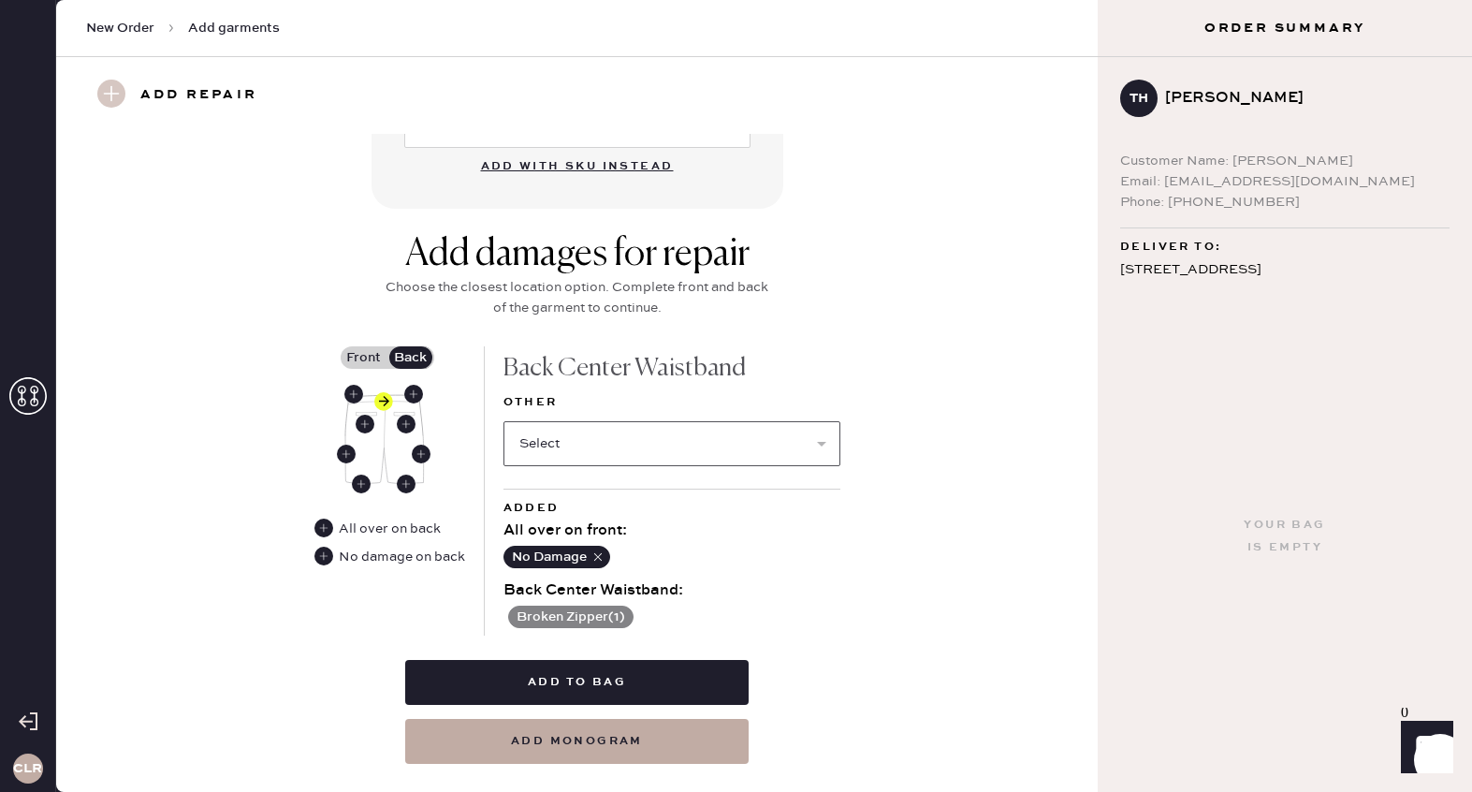
scroll to position [655, 0]
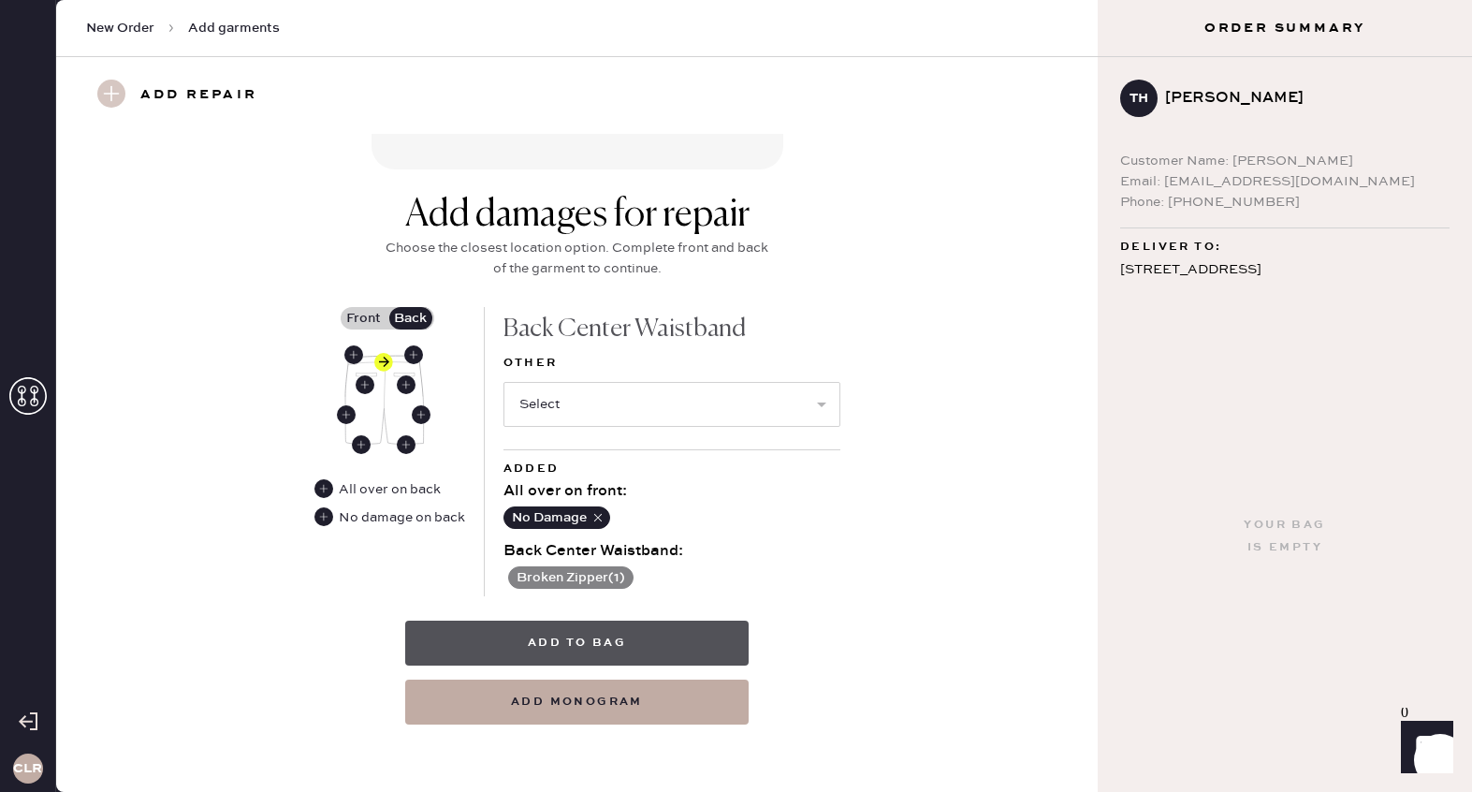
click at [559, 643] on button "Add to bag" at bounding box center [576, 642] width 343 height 45
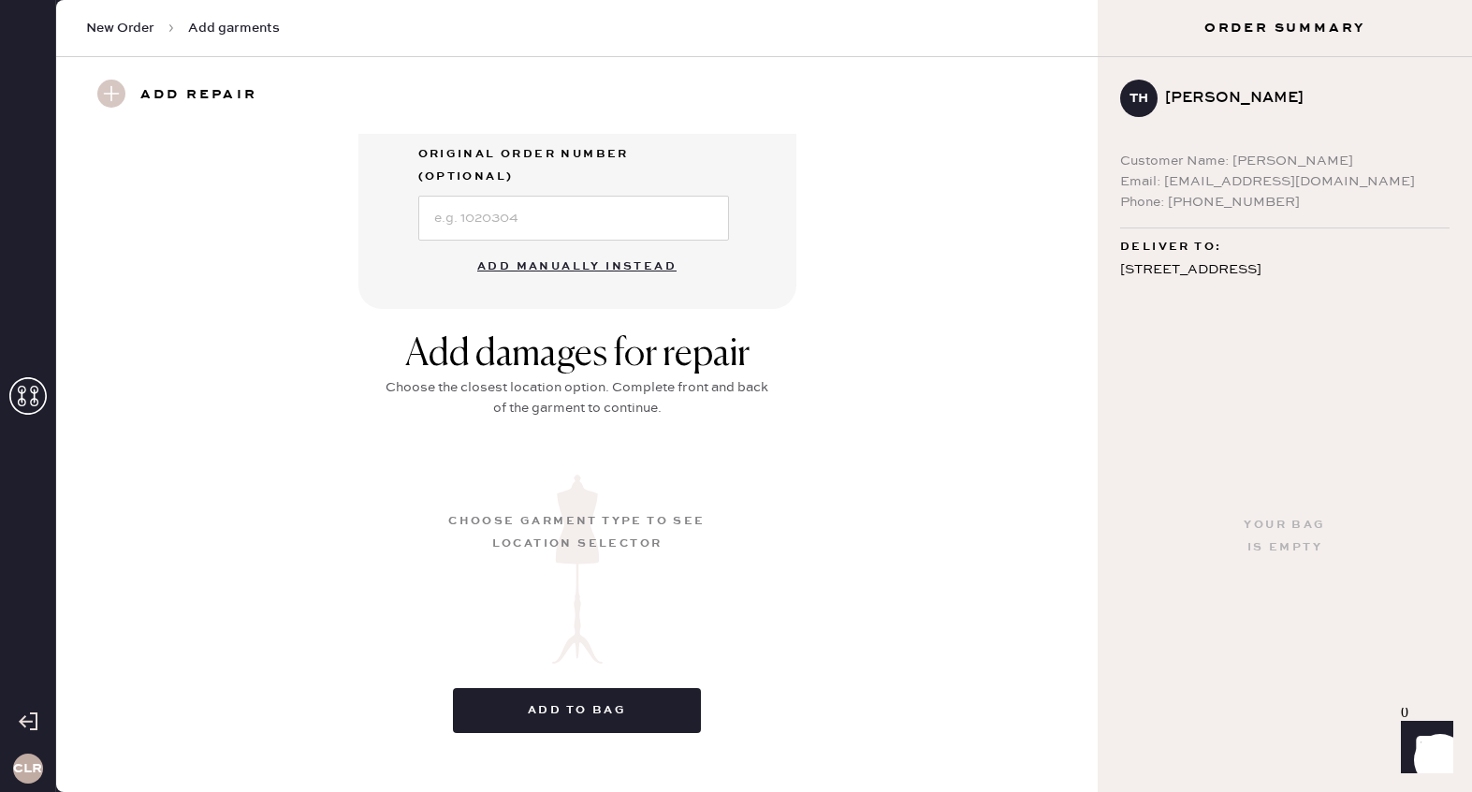
scroll to position [129, 0]
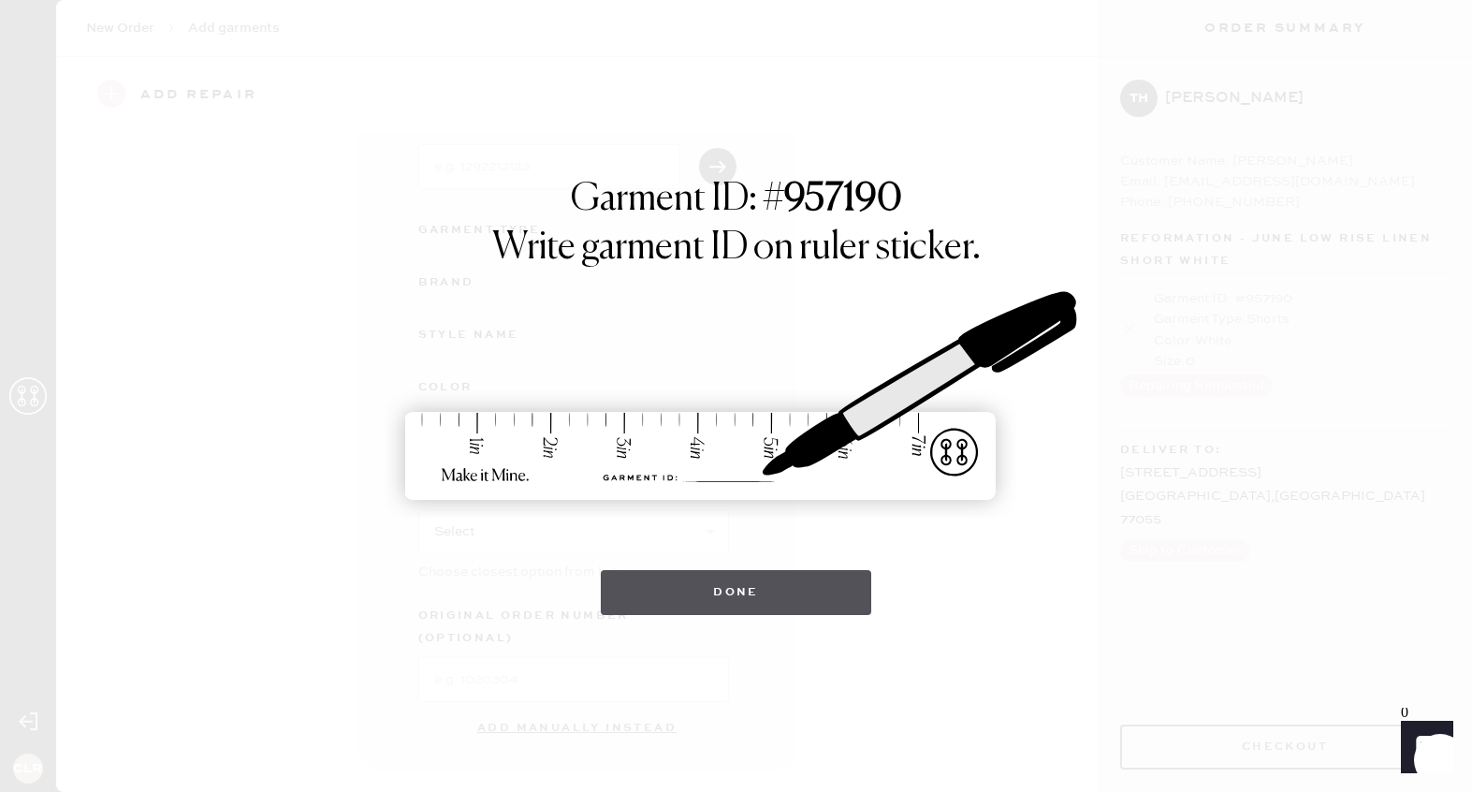
click at [736, 591] on button "Done" at bounding box center [736, 592] width 270 height 45
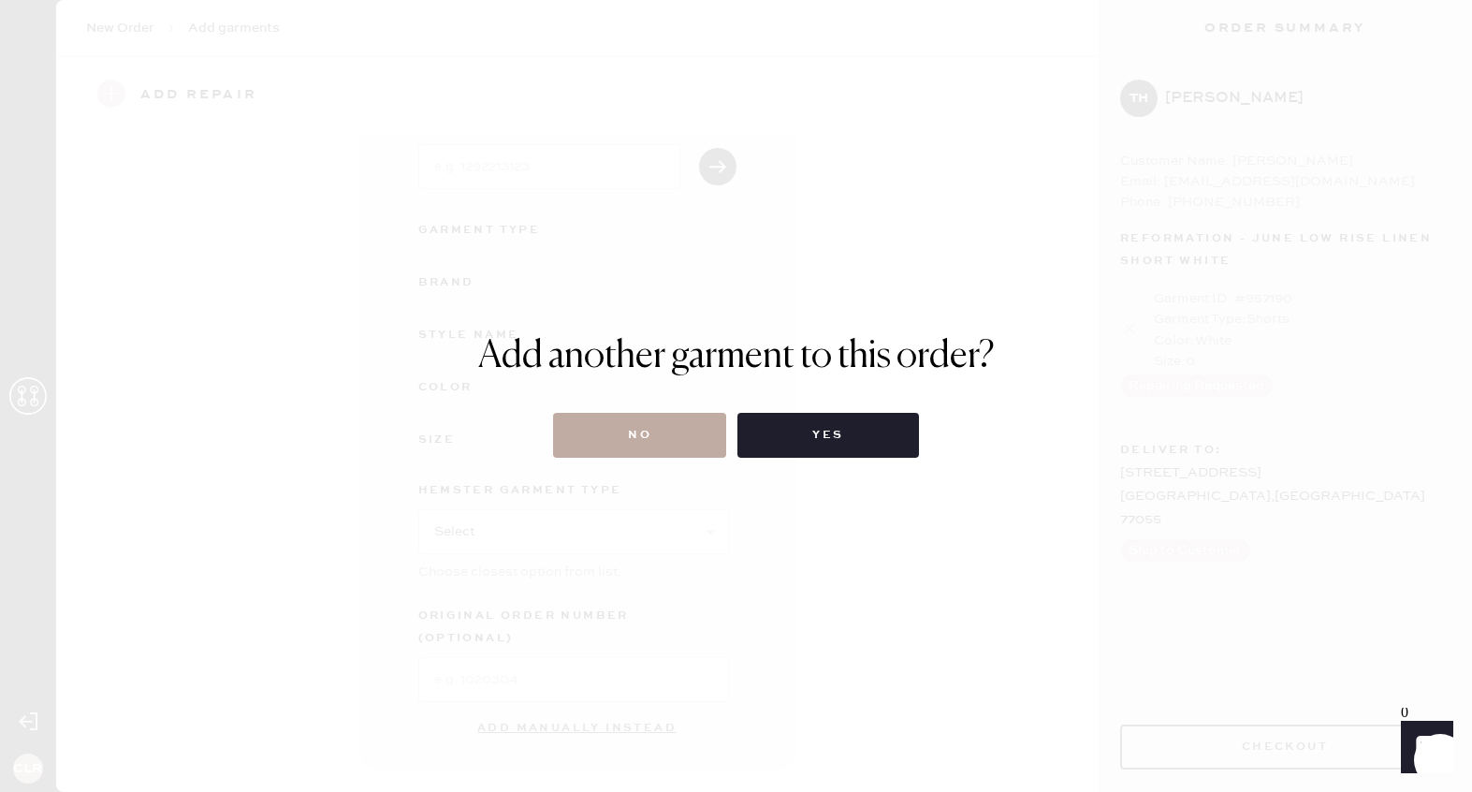
click at [642, 443] on button "No" at bounding box center [639, 435] width 173 height 45
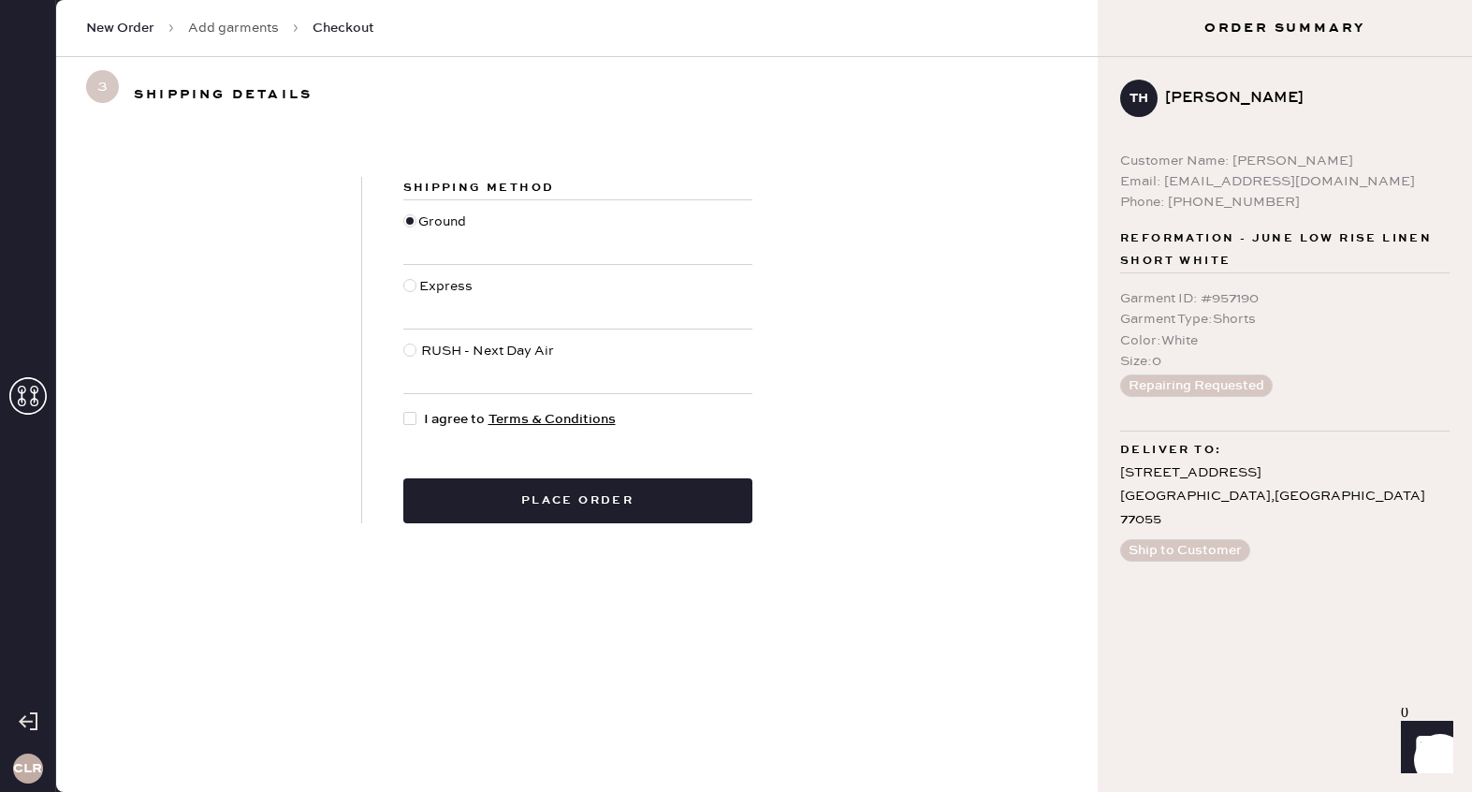
click at [410, 418] on div at bounding box center [409, 418] width 13 height 13
click at [404, 410] on input "I agree to Terms & Conditions" at bounding box center [403, 409] width 1 height 1
checkbox input "true"
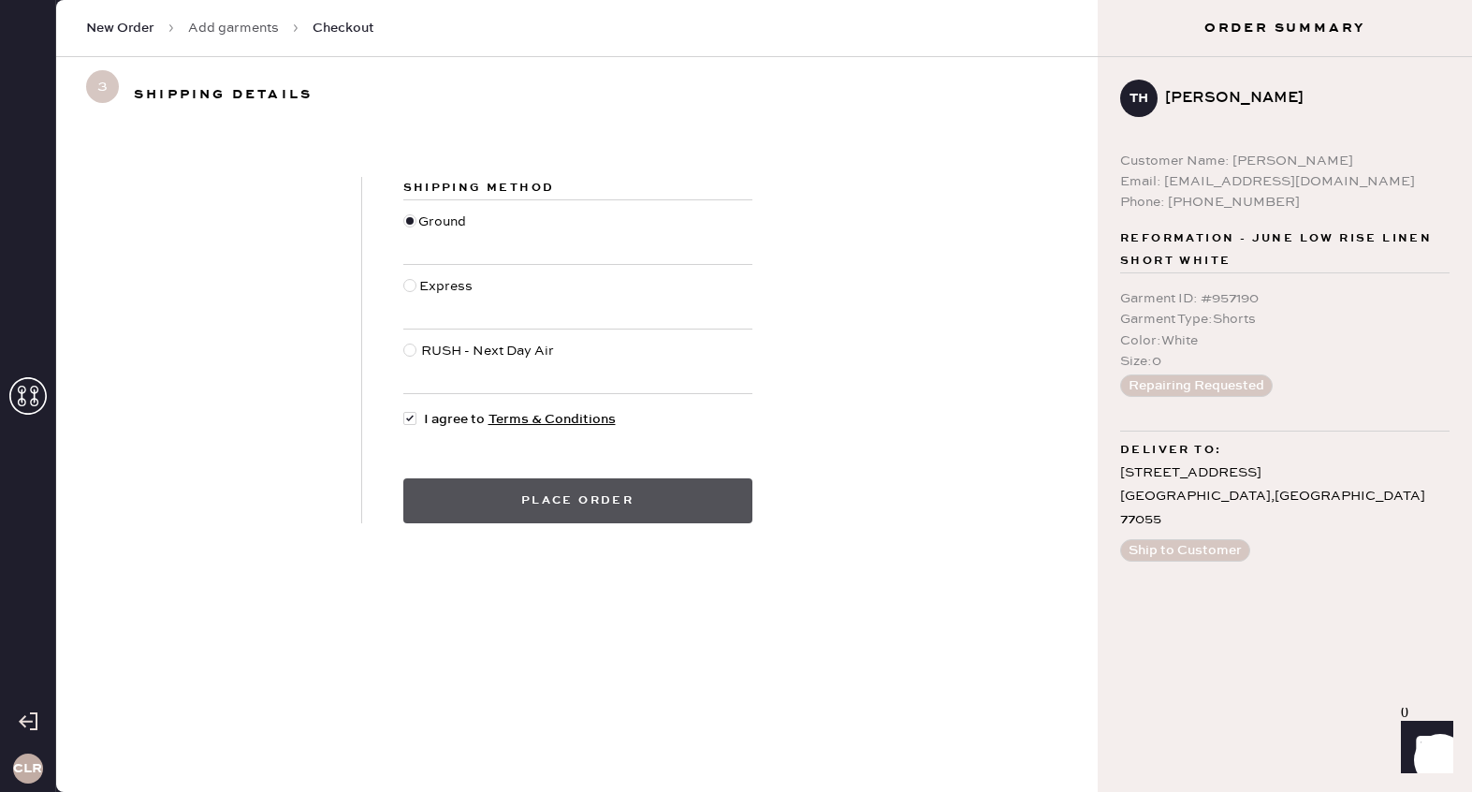
click at [512, 498] on button "Place order" at bounding box center [577, 500] width 349 height 45
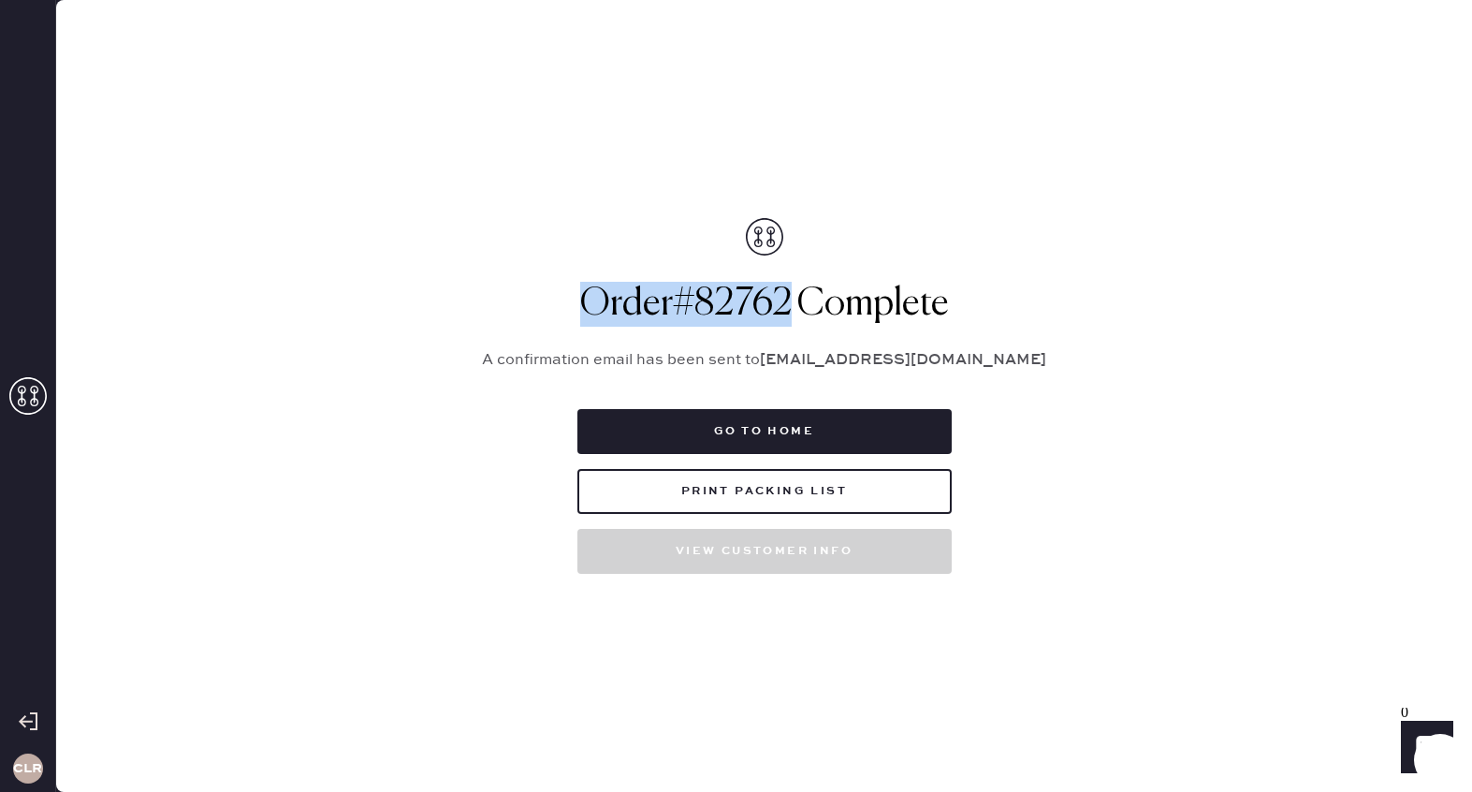
drag, startPoint x: 791, startPoint y: 306, endPoint x: 589, endPoint y: 300, distance: 202.2
click at [583, 300] on h1 "Order # 82762 Complete" at bounding box center [764, 304] width 608 height 45
copy h1 "Order # 82762"
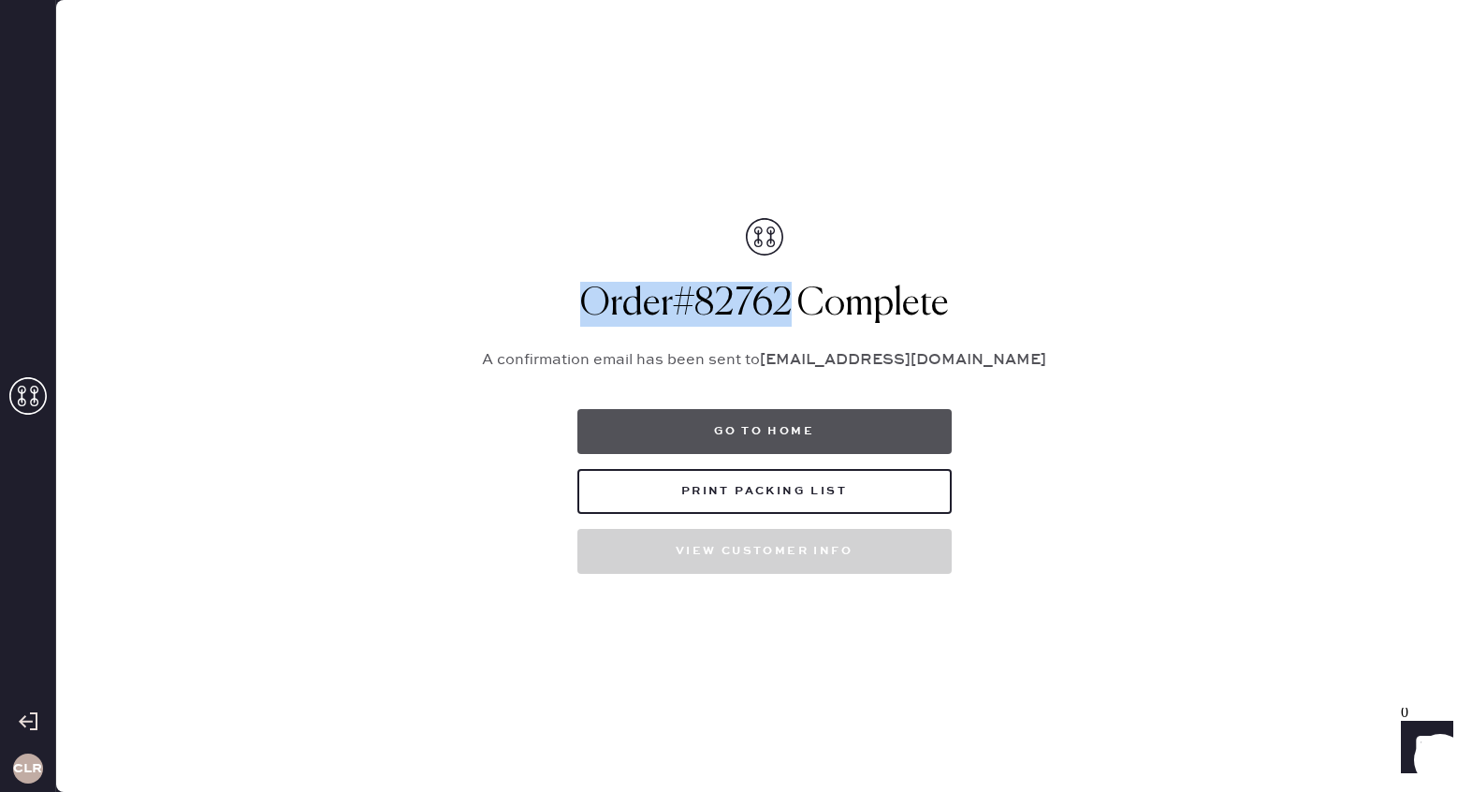
click at [757, 440] on button "Go to home" at bounding box center [764, 431] width 374 height 45
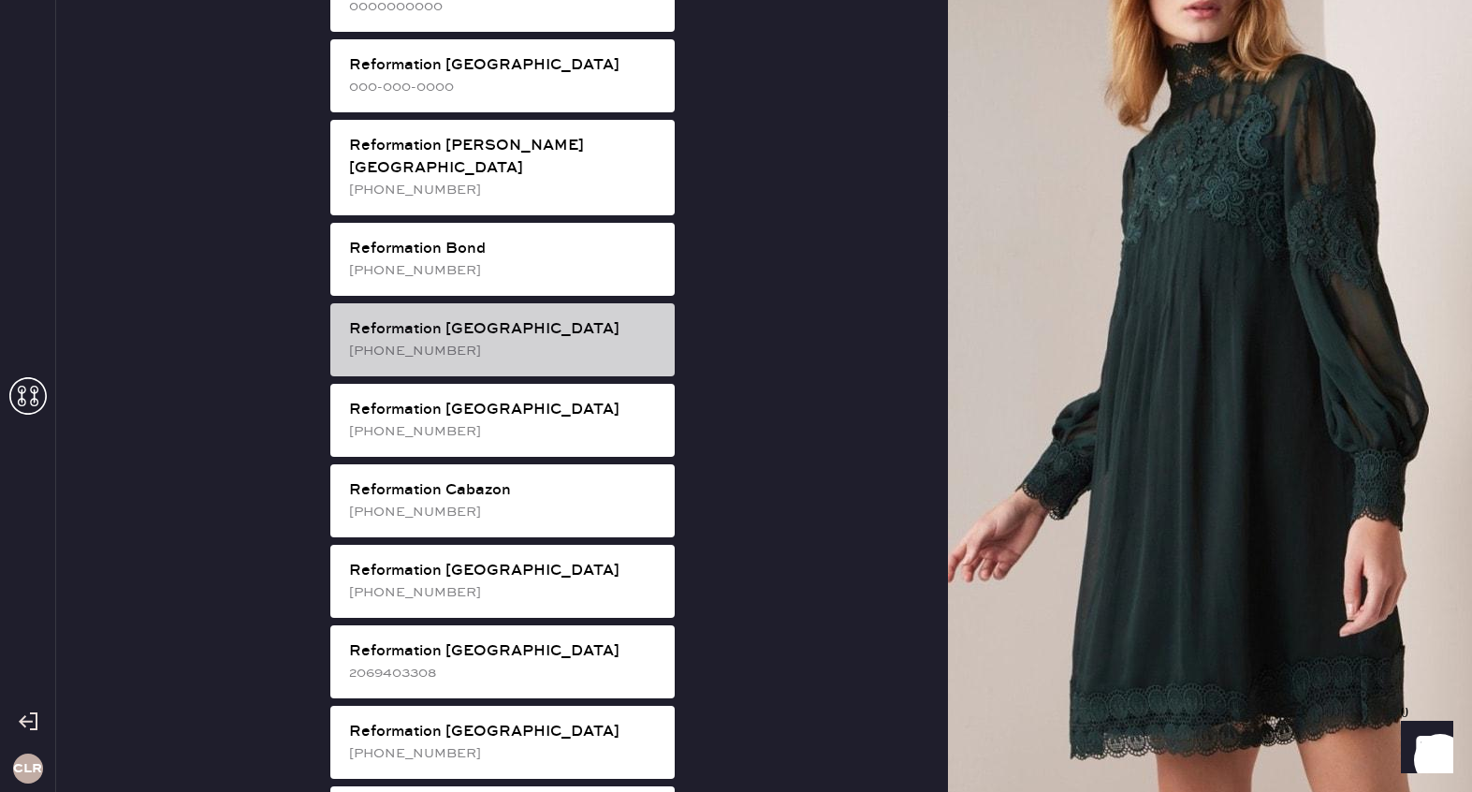
scroll to position [362, 0]
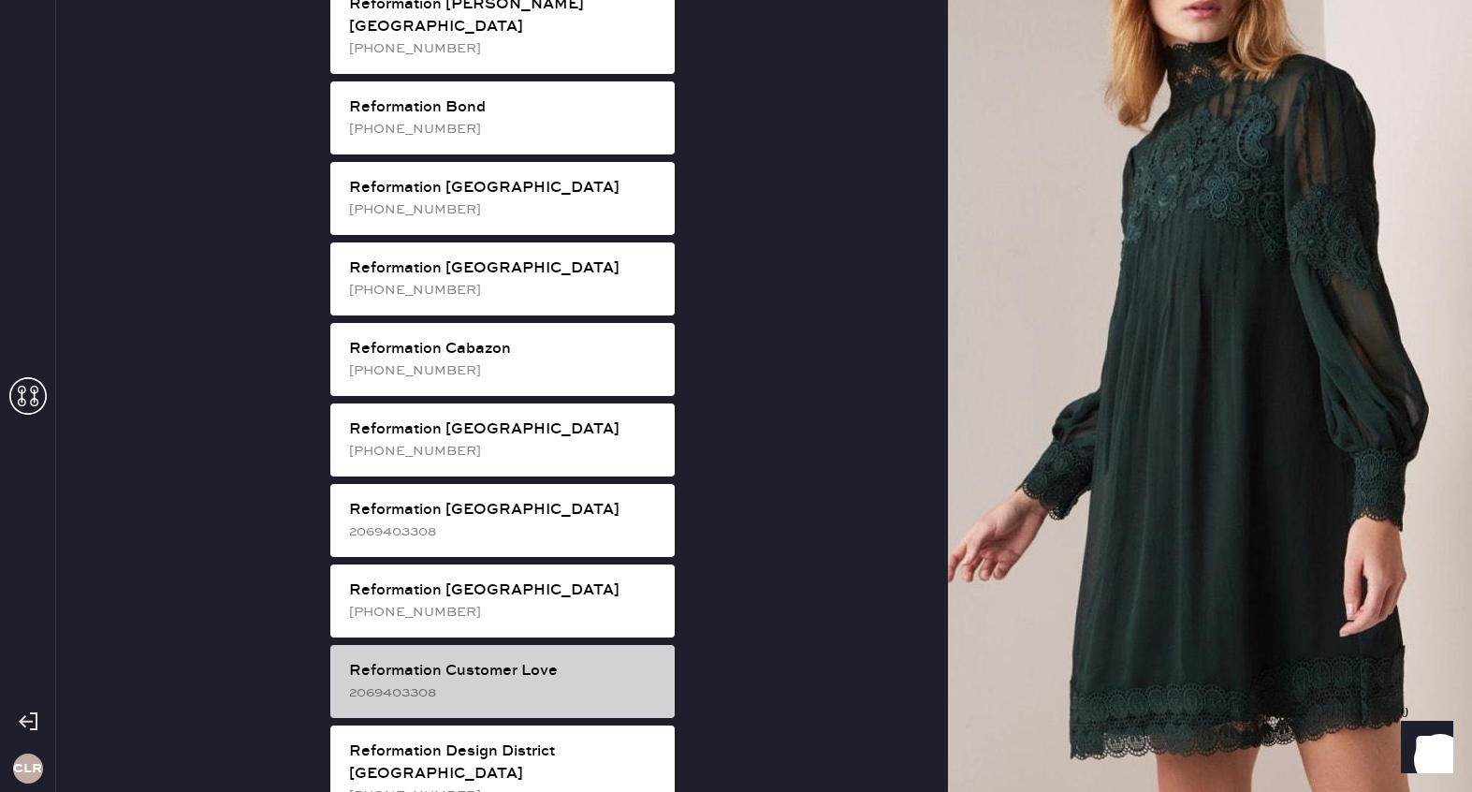
click at [535, 660] on div "Reformation Customer Love" at bounding box center [504, 671] width 311 height 22
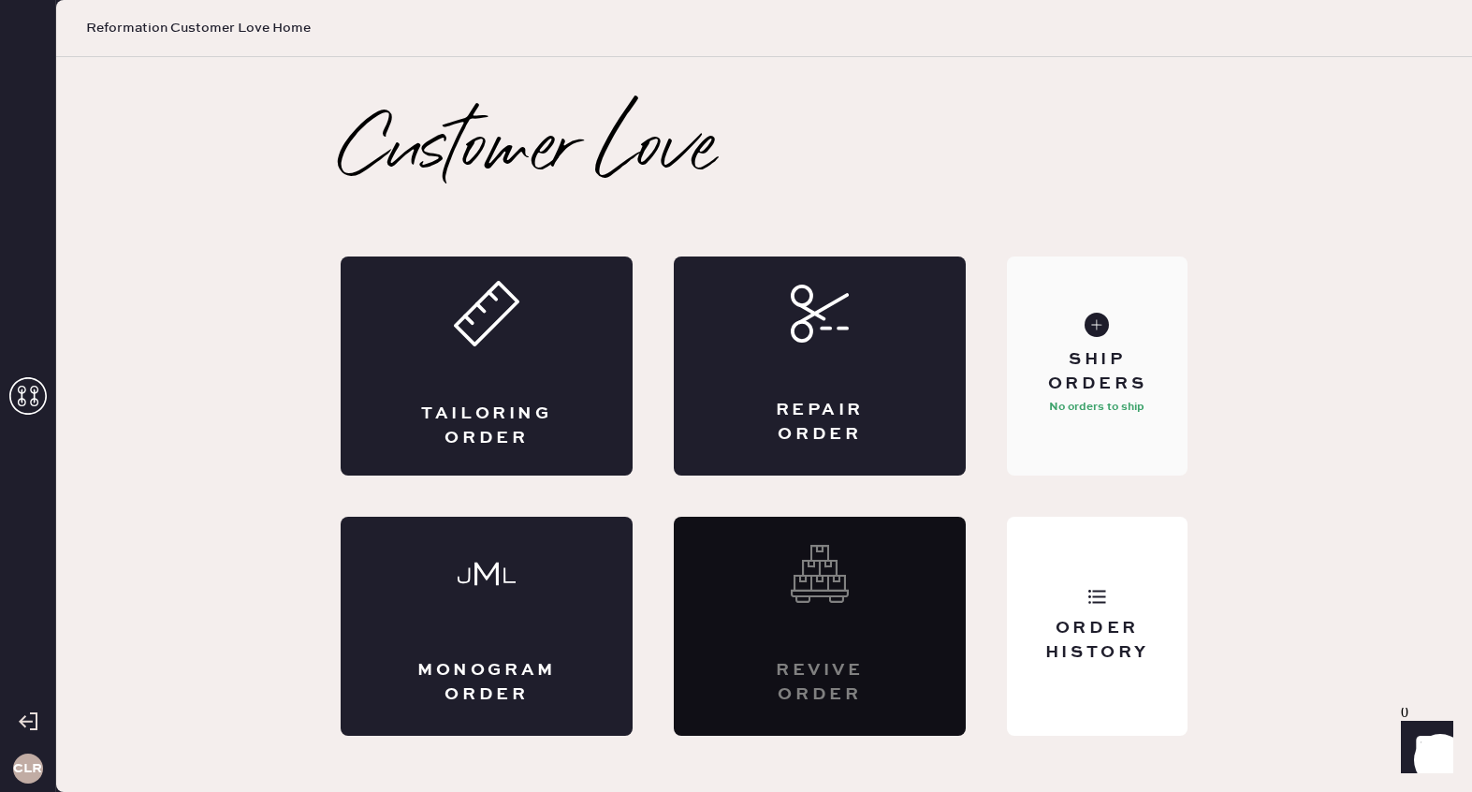
click at [1104, 423] on div "Ship Orders No orders to ship" at bounding box center [1097, 365] width 181 height 219
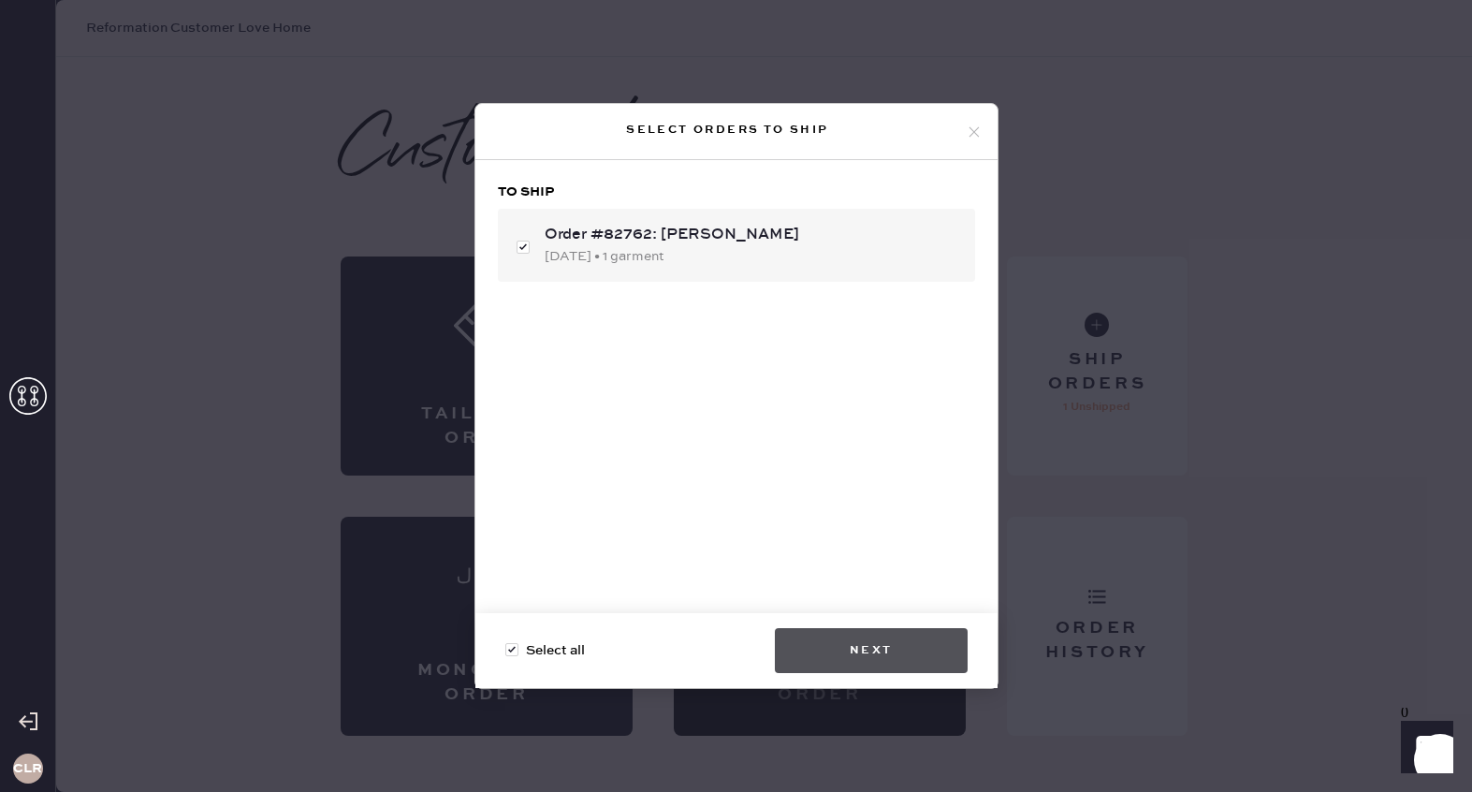
click at [861, 638] on button "Next" at bounding box center [871, 650] width 193 height 45
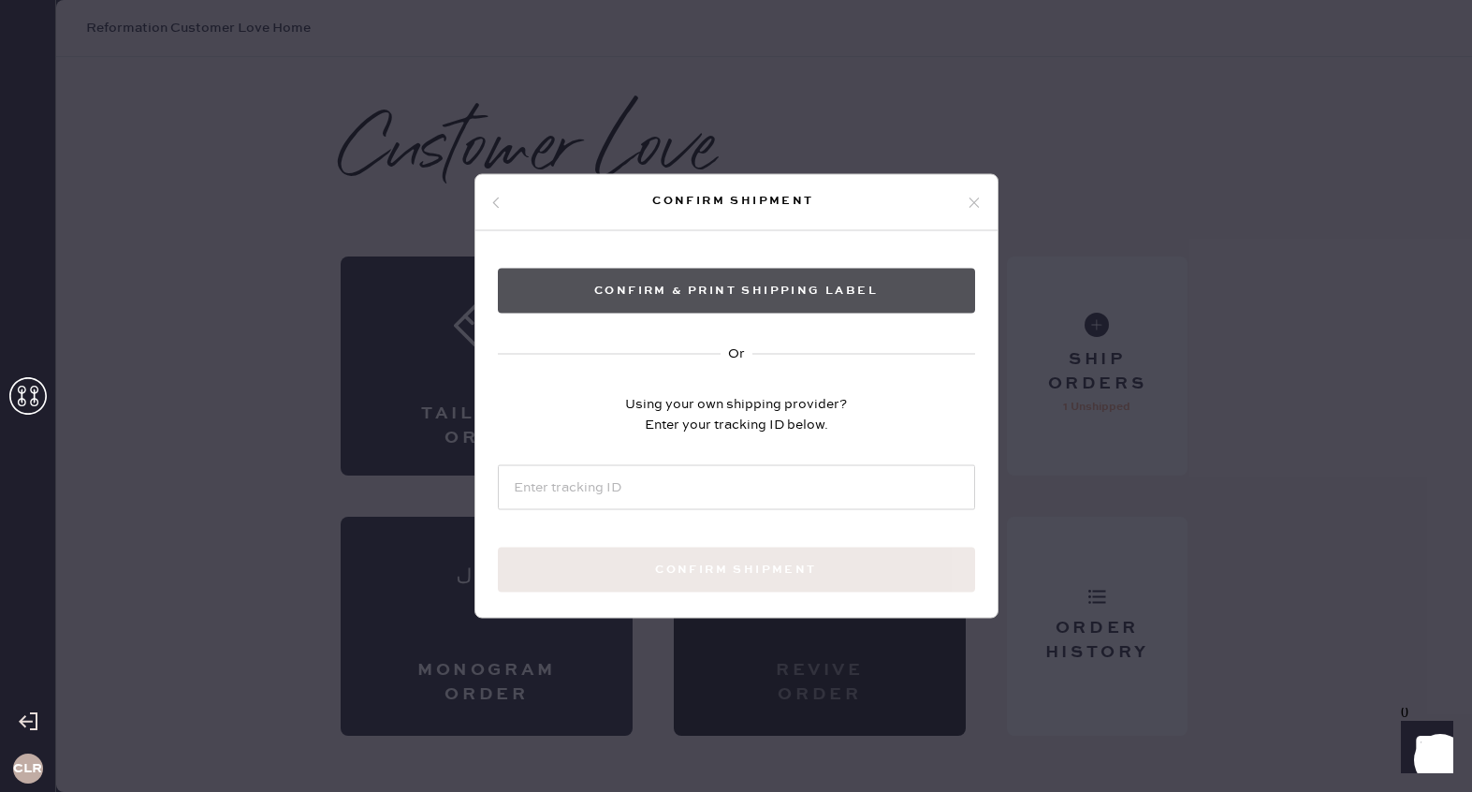
click at [729, 312] on button "Confirm & Print shipping label" at bounding box center [736, 291] width 477 height 45
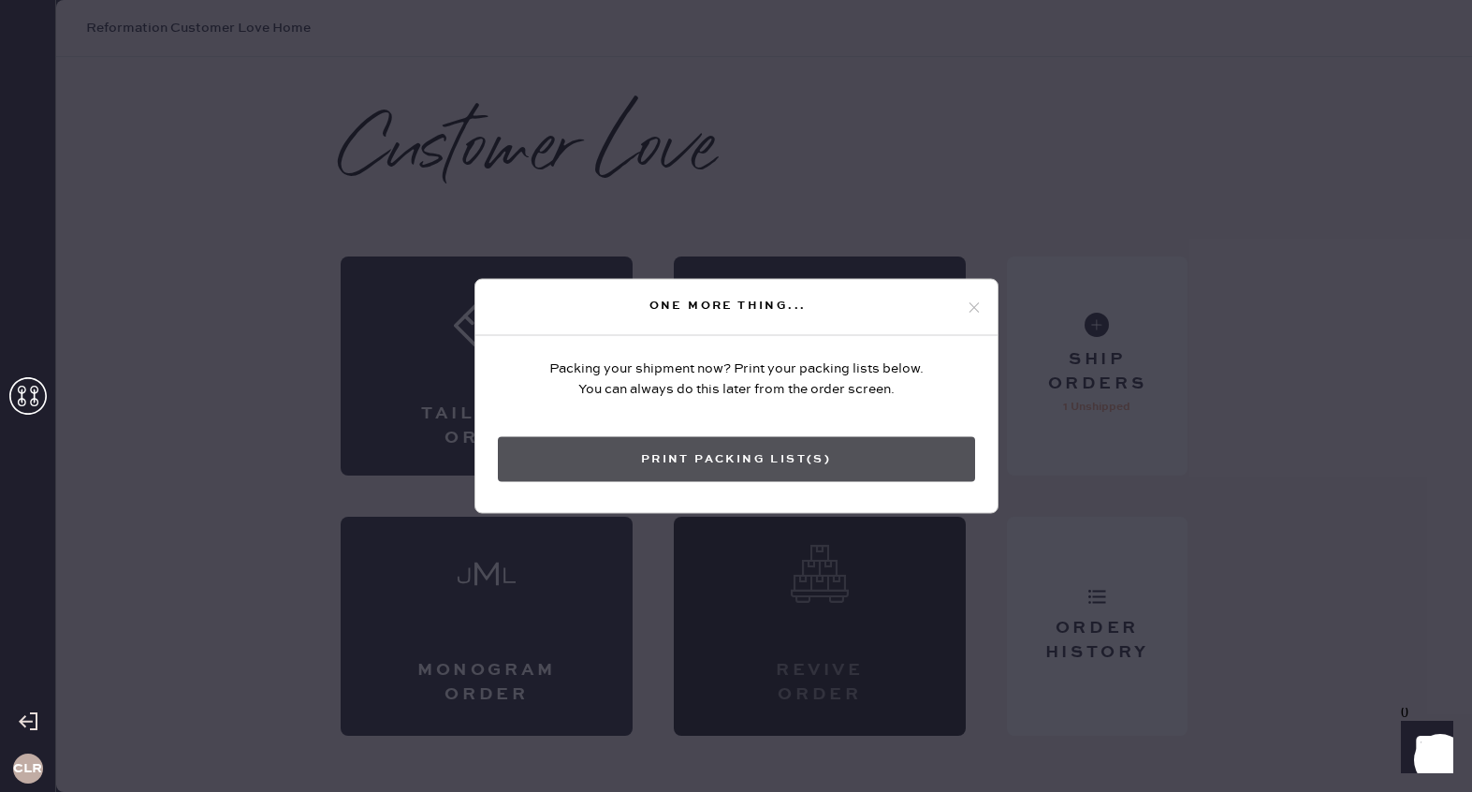
click at [715, 459] on button "Print Packing List(s)" at bounding box center [736, 459] width 477 height 45
